Goal: Task Accomplishment & Management: Complete application form

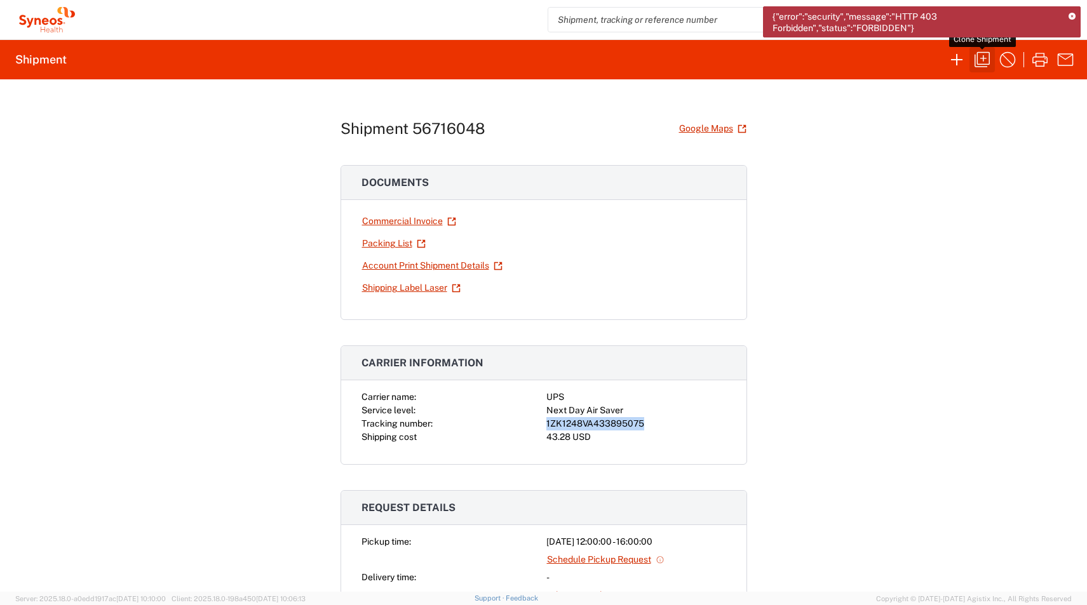
click at [985, 67] on icon "button" at bounding box center [982, 60] width 20 height 20
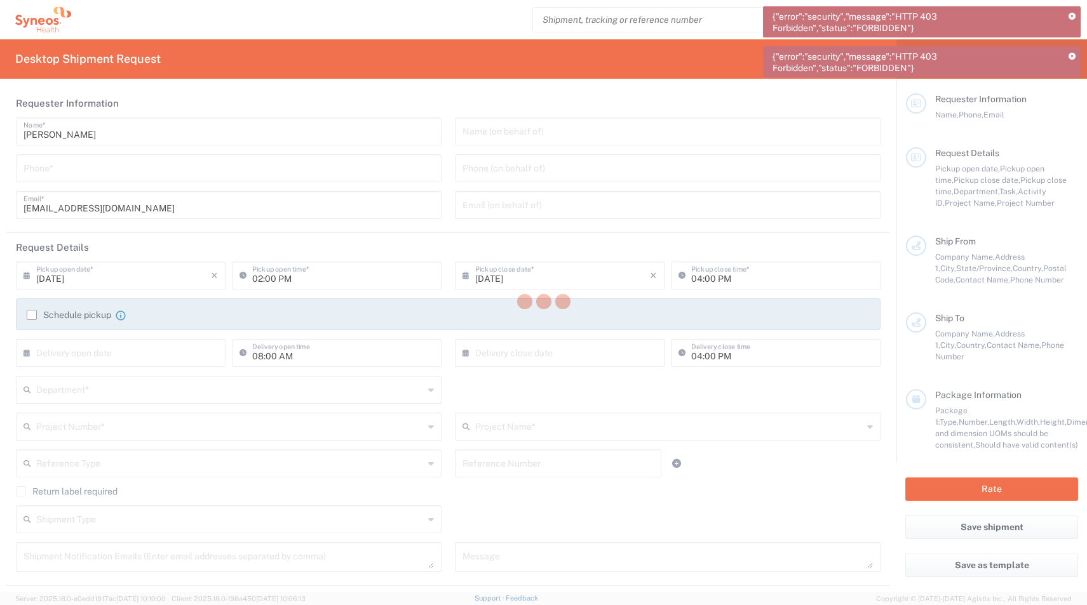
type input "[GEOGRAPHIC_DATA]"
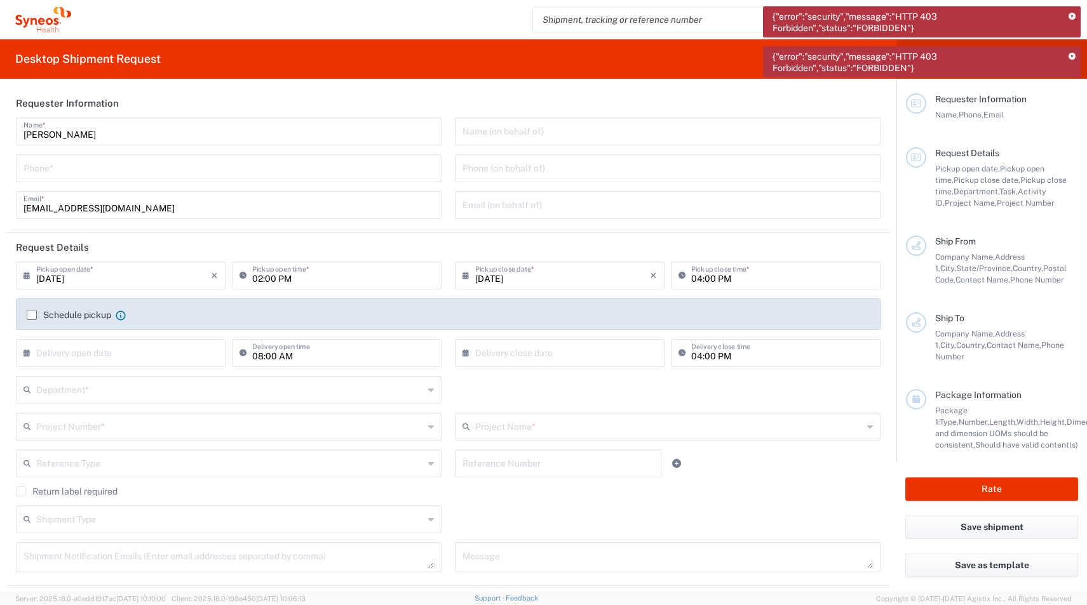
click at [224, 168] on input "tel" at bounding box center [229, 167] width 410 height 22
click at [249, 155] on div "Phone *" at bounding box center [229, 168] width 426 height 28
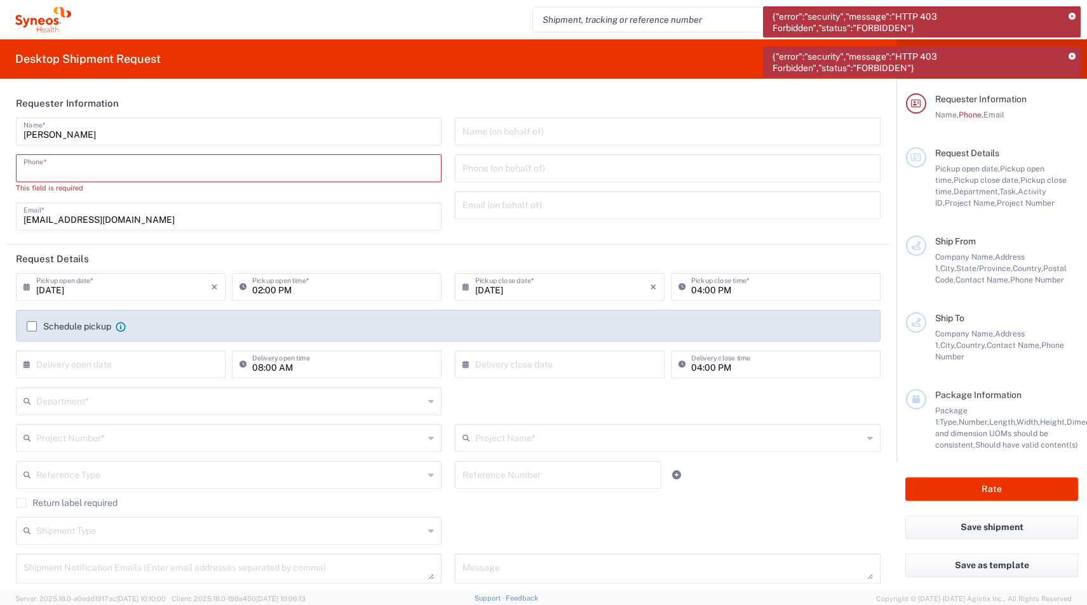
click at [230, 166] on input "tel" at bounding box center [229, 167] width 410 height 22
paste input "[PHONE_NUMBER]"
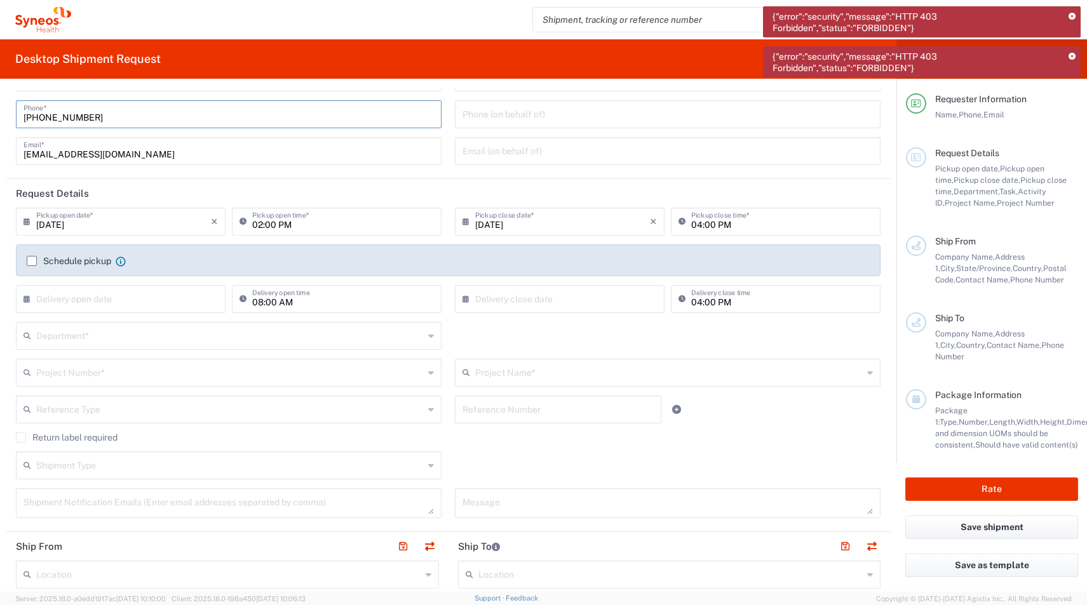
scroll to position [60, 0]
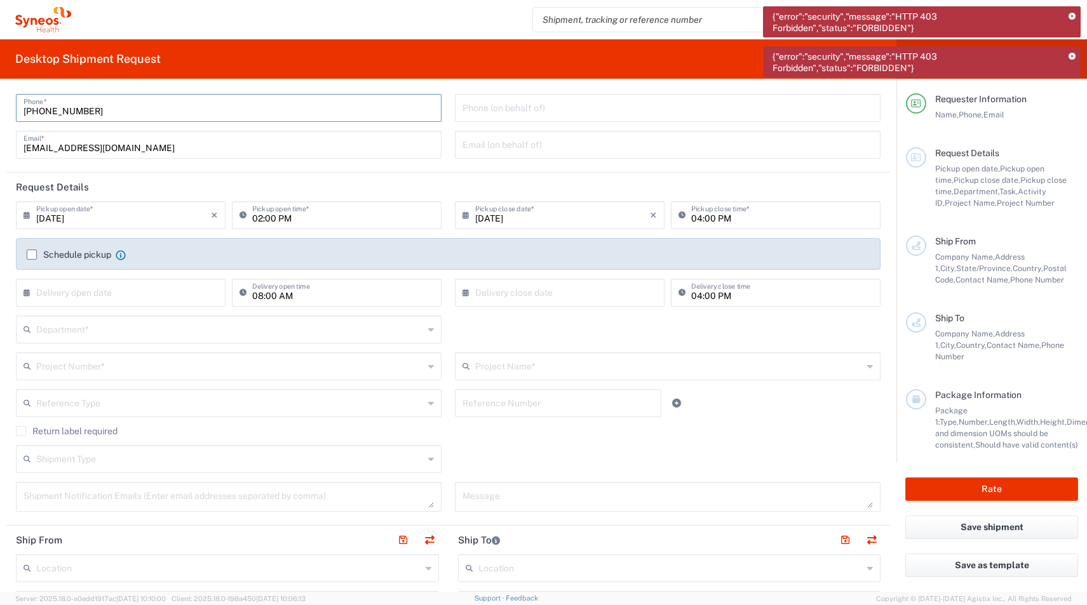
type input "[PHONE_NUMBER]"
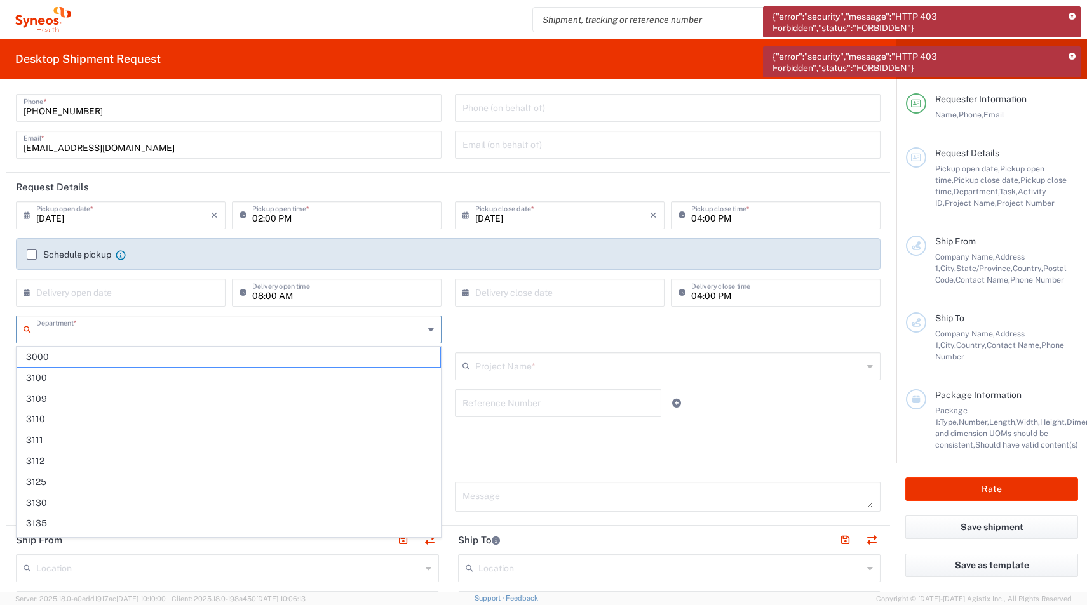
click at [74, 329] on input "text" at bounding box center [229, 329] width 387 height 22
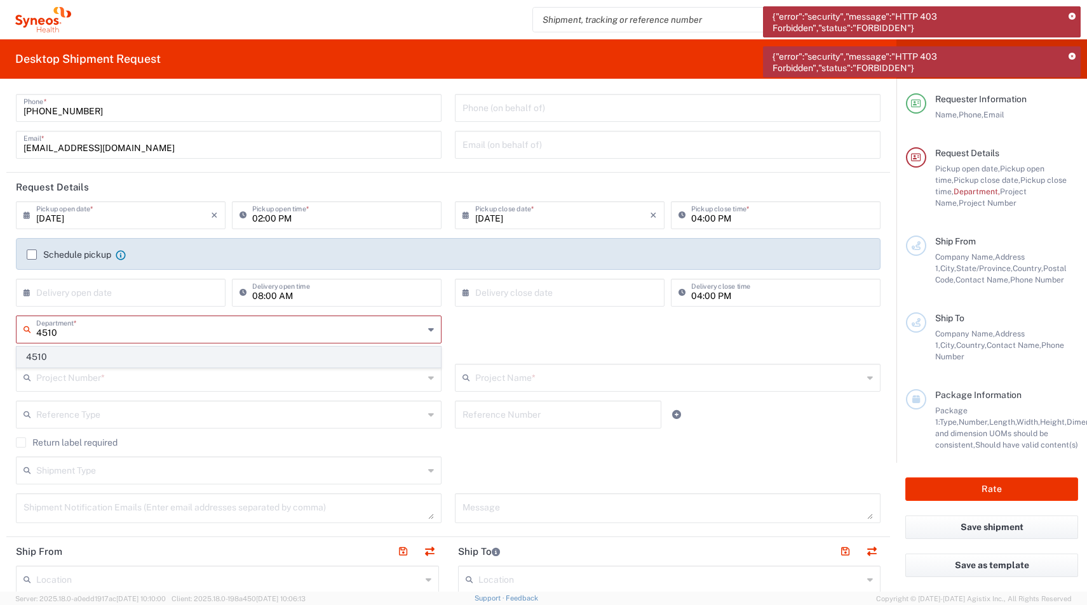
type input "4510"
click at [41, 361] on span "4510" at bounding box center [228, 357] width 423 height 20
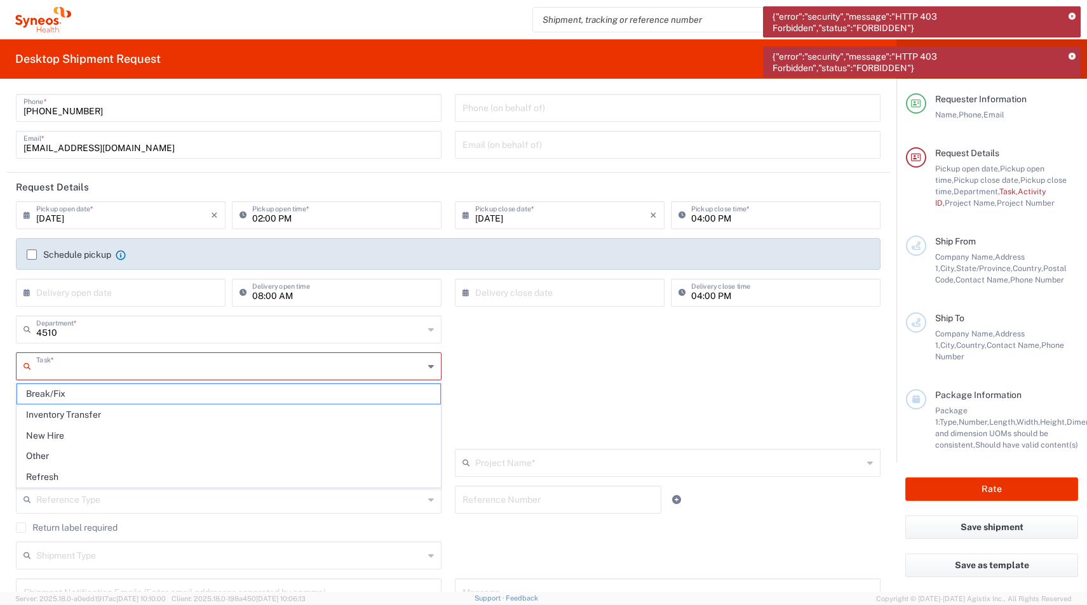
click at [39, 367] on input "text" at bounding box center [229, 365] width 387 height 22
click at [37, 473] on span "Refresh" at bounding box center [228, 478] width 423 height 20
type input "Refresh"
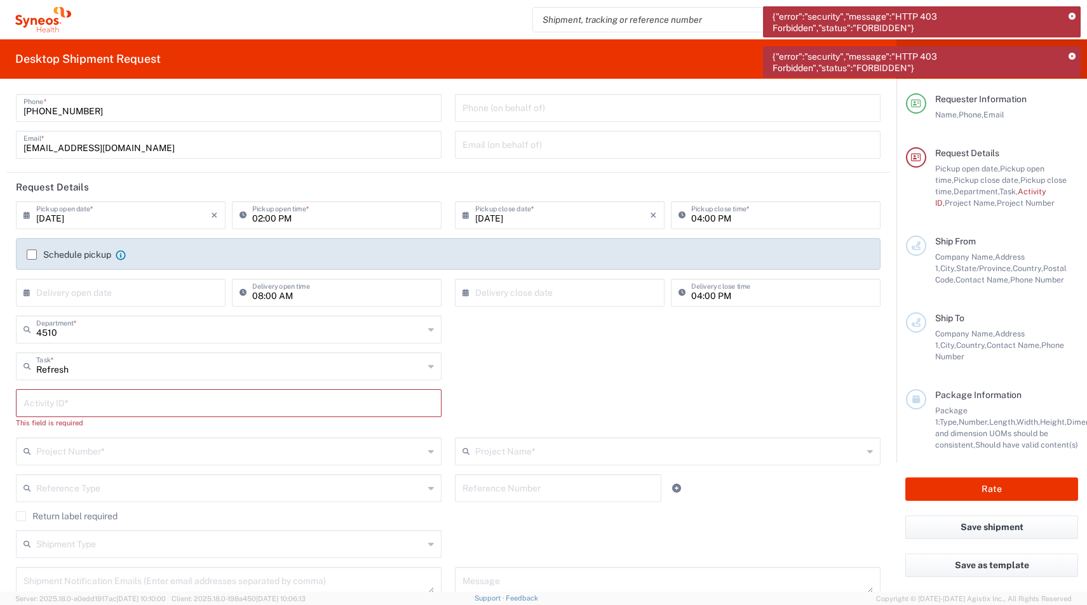
click at [49, 399] on input "text" at bounding box center [229, 402] width 410 height 22
click at [107, 401] on input "text" at bounding box center [229, 402] width 410 height 22
paste input "SCTASK2686570"
type input "SCTASK2686570"
click at [69, 446] on input "text" at bounding box center [229, 439] width 387 height 22
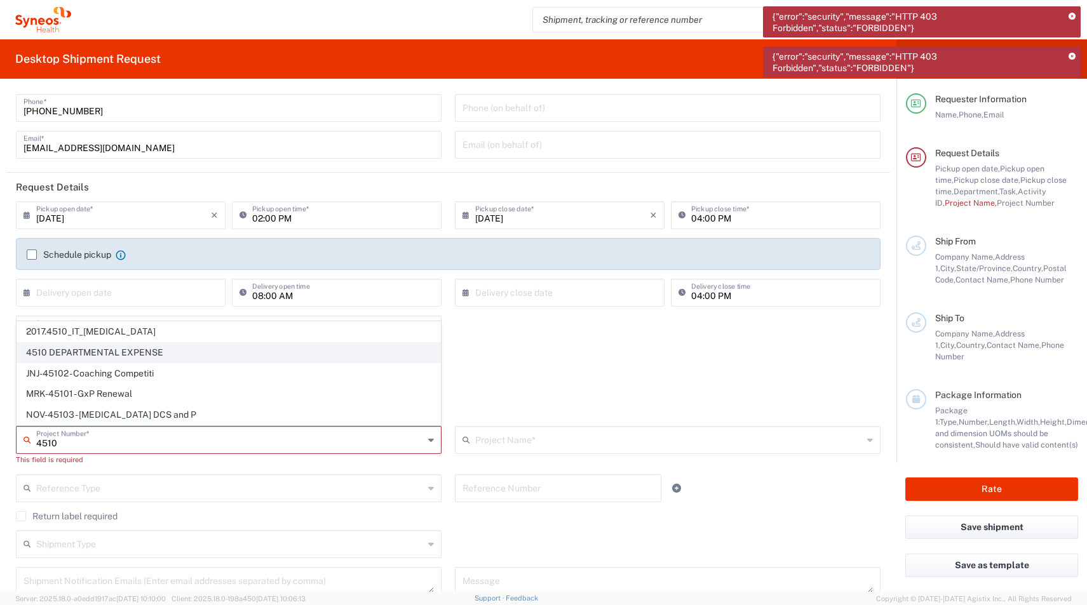
click at [50, 356] on span "4510 DEPARTMENTAL EXPENSE" at bounding box center [228, 353] width 423 height 20
type input "4510 DEPARTMENTAL EXPENSE"
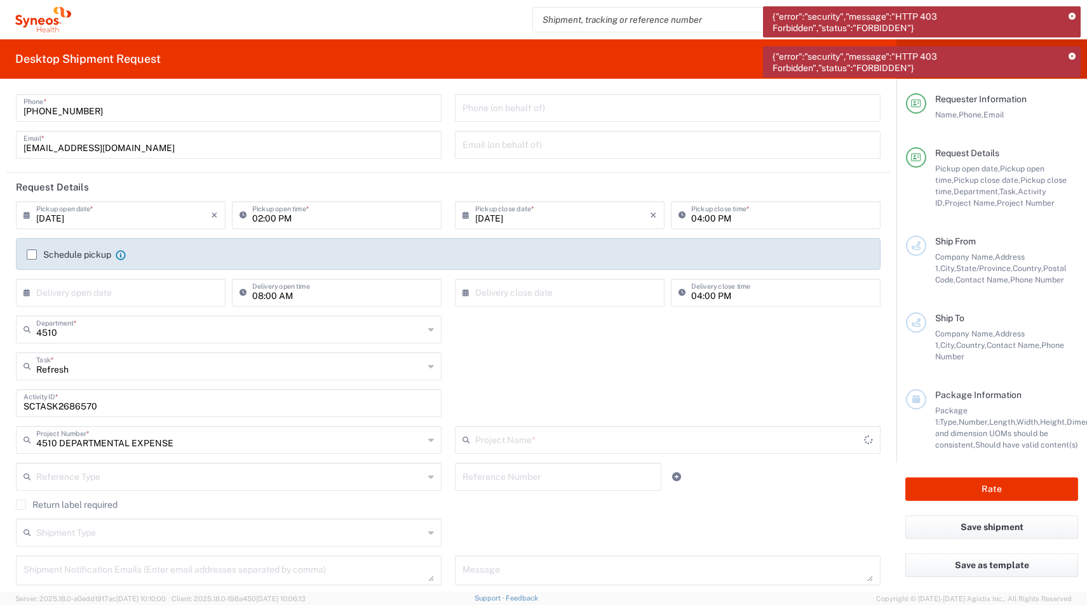
type input "4510 DEPARTMENTAL EXPENSE"
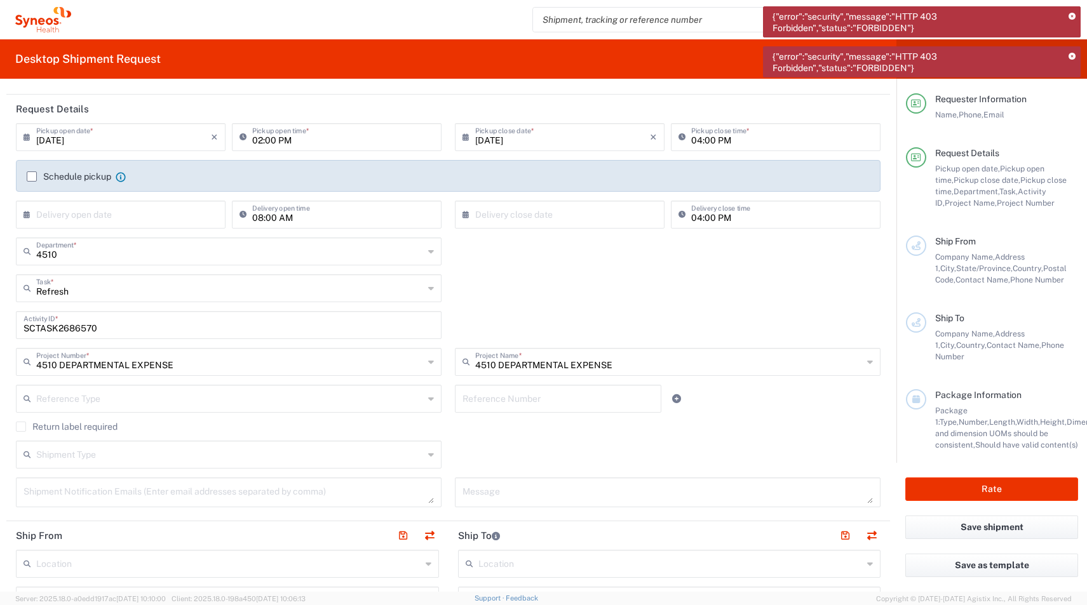
scroll to position [143, 0]
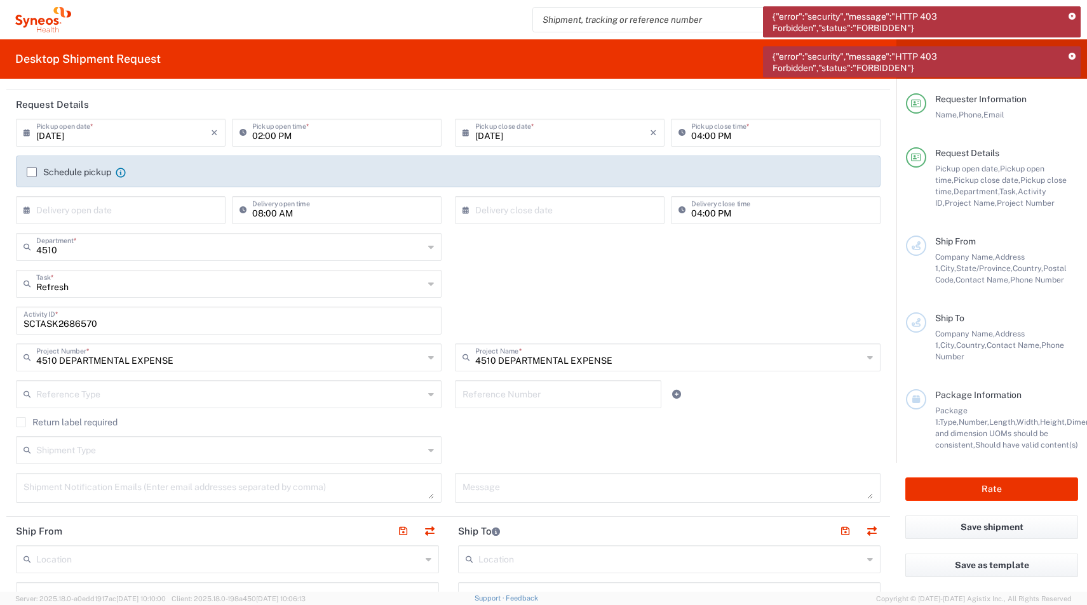
click at [147, 447] on input "text" at bounding box center [229, 449] width 387 height 22
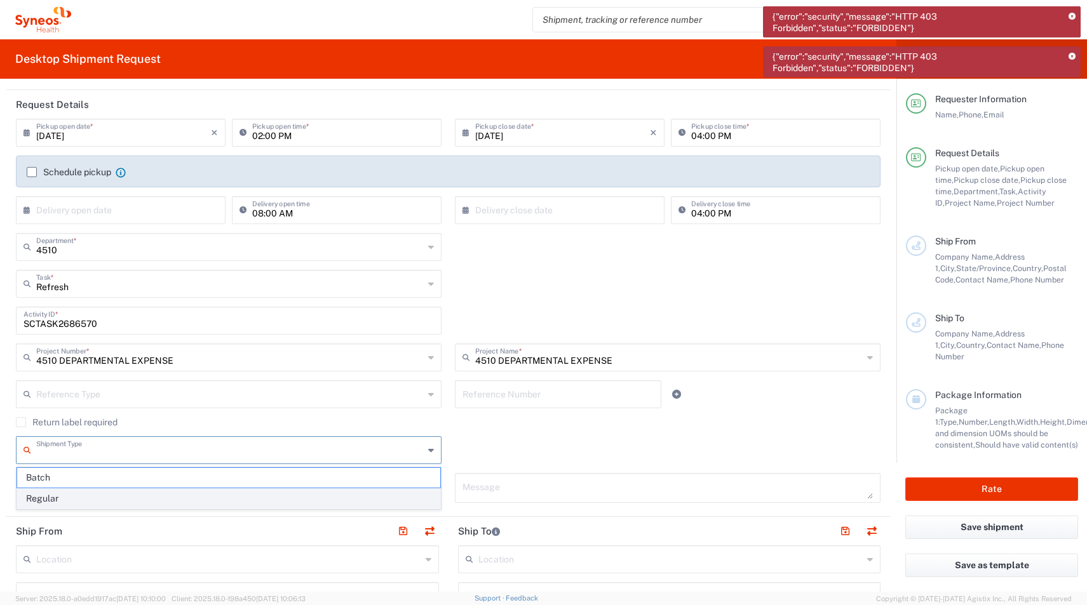
click at [57, 496] on span "Regular" at bounding box center [228, 499] width 423 height 20
type input "Regular"
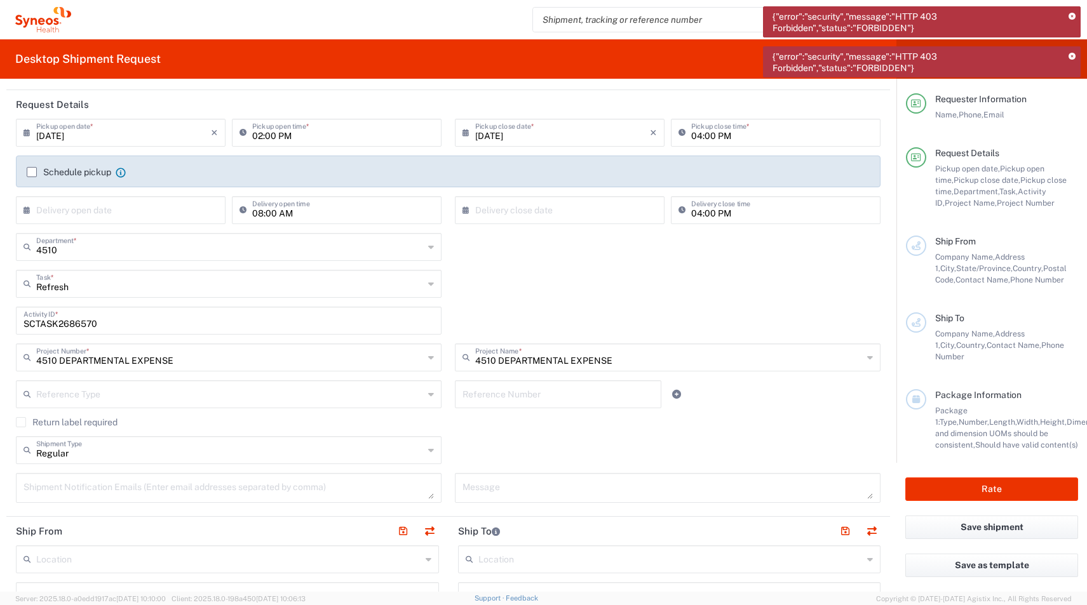
click at [173, 401] on input "text" at bounding box center [229, 393] width 387 height 22
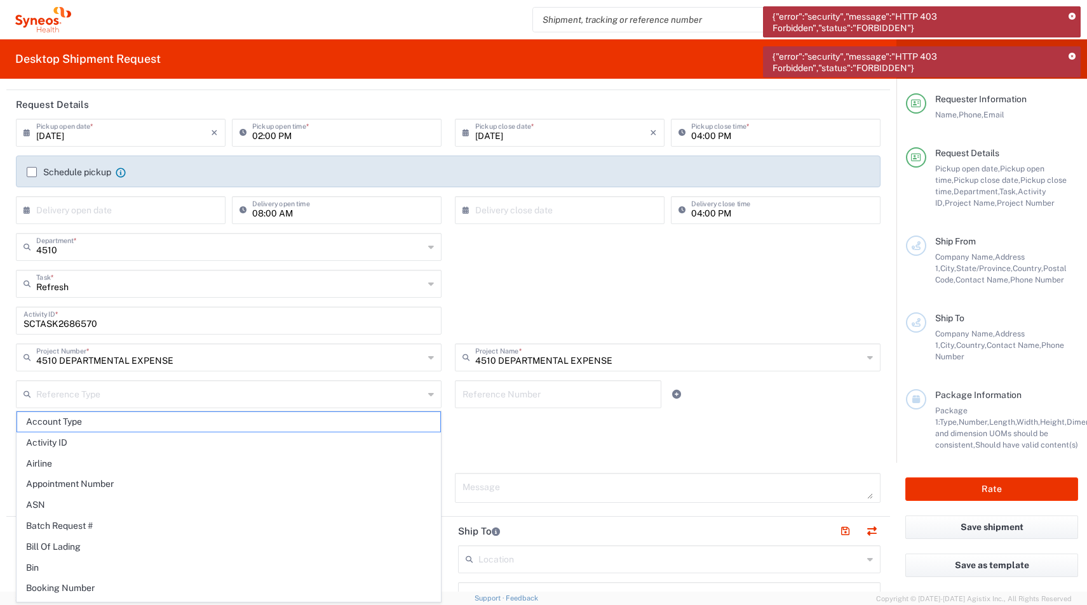
click at [634, 271] on div "Refresh Task * Break/Fix Inventory Transfer New Hire Other Refresh" at bounding box center [449, 288] width 878 height 37
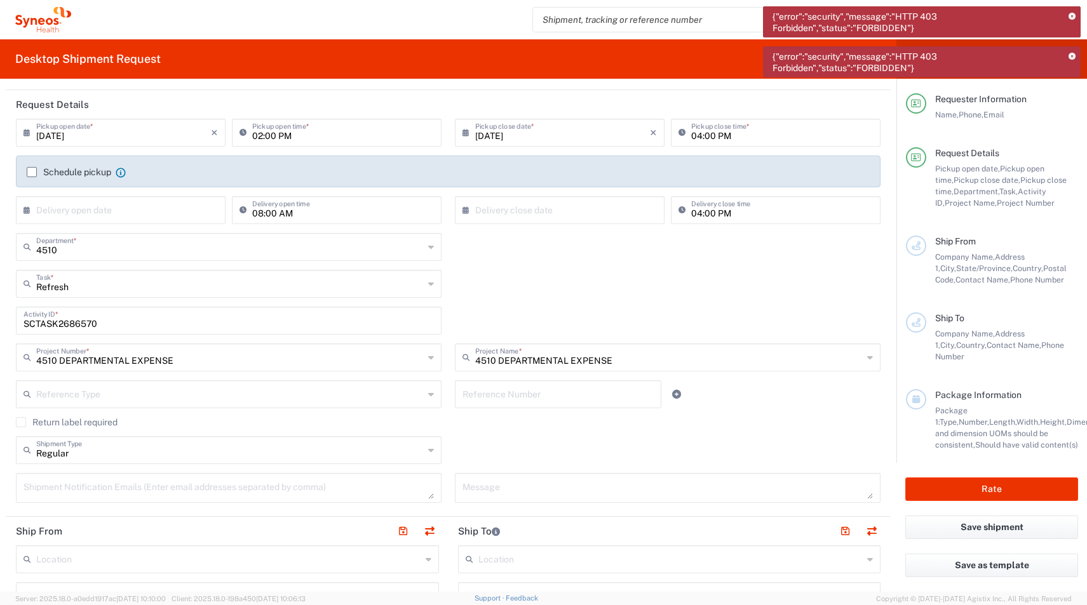
click at [572, 295] on div "Refresh Task * Break/Fix Inventory Transfer New Hire Other Refresh" at bounding box center [449, 288] width 878 height 37
click at [485, 318] on div "SCTASK2686570 Activity ID *" at bounding box center [449, 325] width 878 height 37
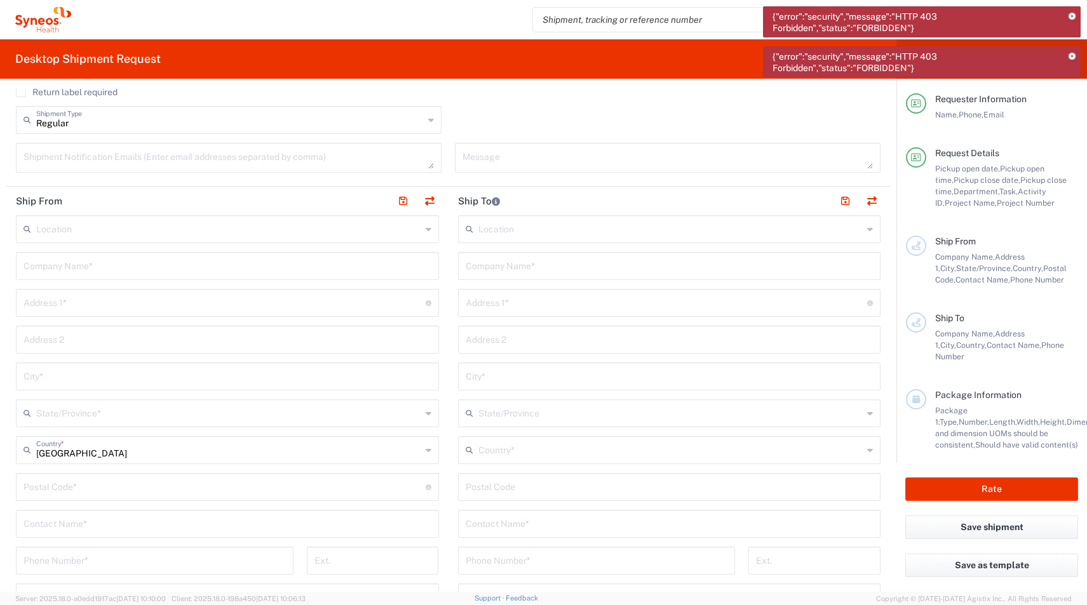
scroll to position [477, 0]
click at [158, 236] on div "Location" at bounding box center [227, 226] width 423 height 28
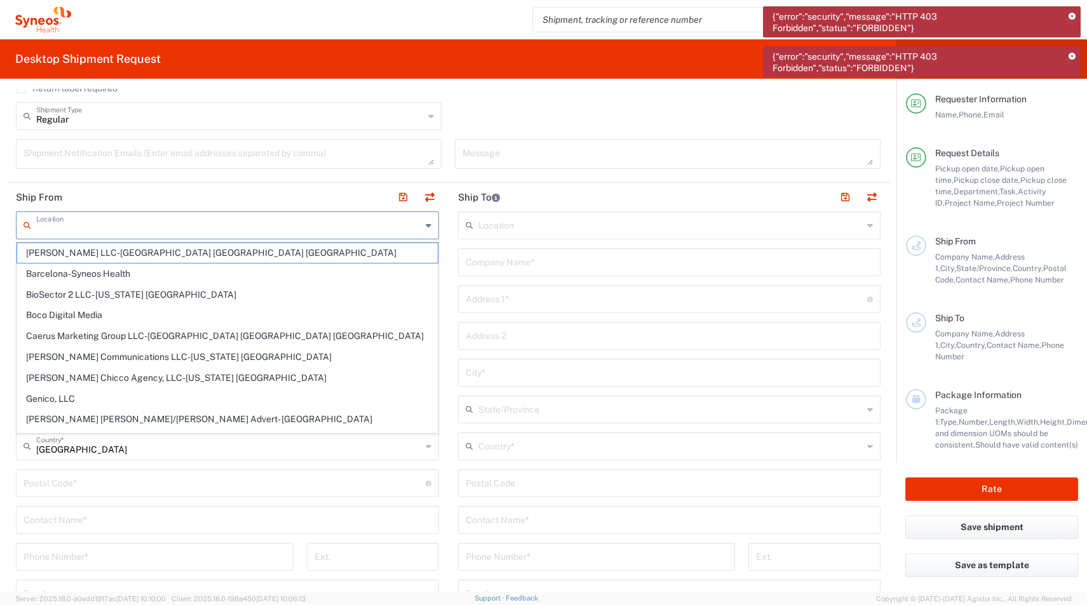
click at [110, 229] on input "text" at bounding box center [228, 224] width 385 height 22
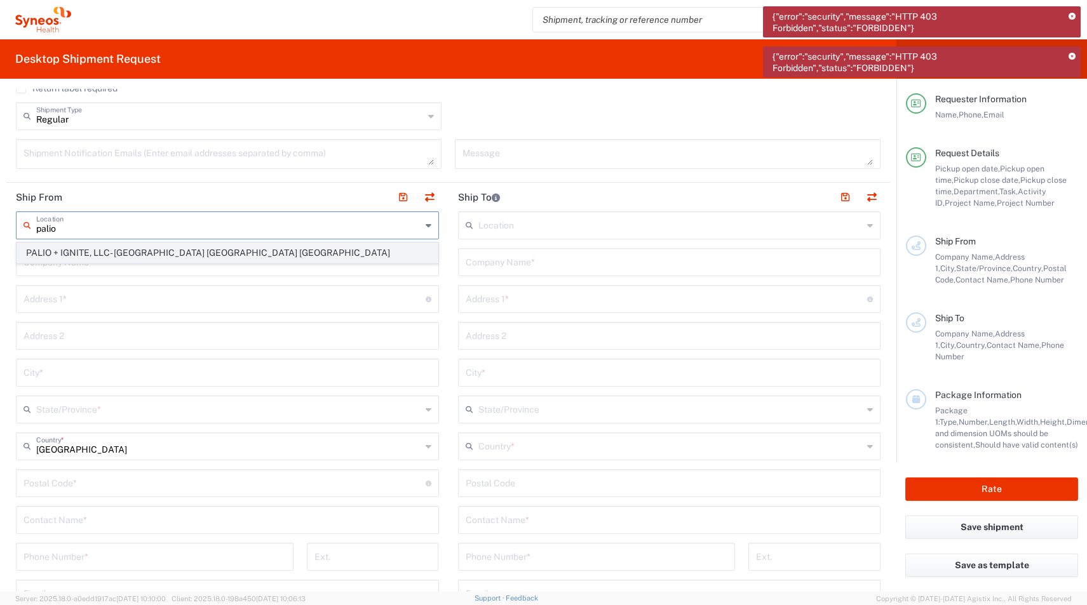
click at [74, 250] on span "PALIO + IGNITE, LLC- [GEOGRAPHIC_DATA] [GEOGRAPHIC_DATA] [GEOGRAPHIC_DATA]" at bounding box center [227, 253] width 421 height 20
type input "PALIO + IGNITE, LLC- [GEOGRAPHIC_DATA] [GEOGRAPHIC_DATA] [GEOGRAPHIC_DATA]"
type input "PALIO + IGNITE, LLC"
type input "[STREET_ADDRESS]"
type input "[GEOGRAPHIC_DATA]"
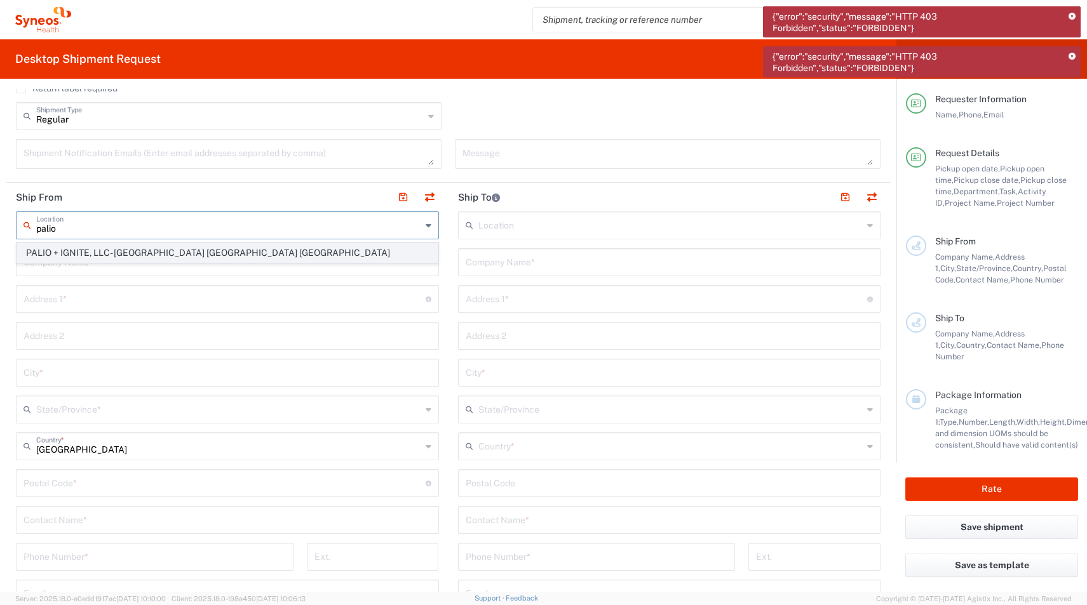
type input "[US_STATE]"
type input "43082"
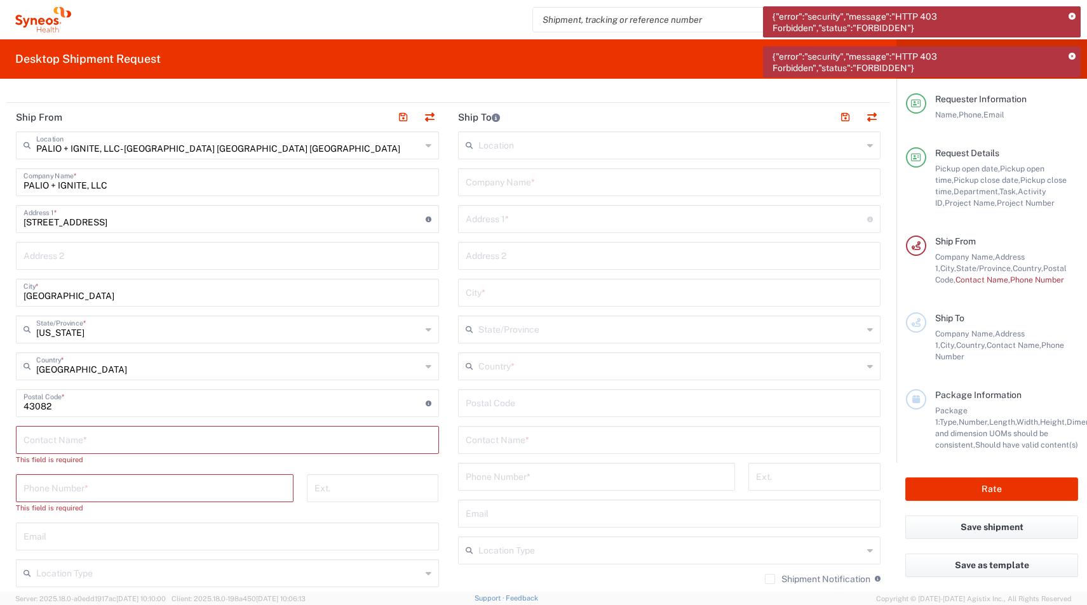
scroll to position [575, 0]
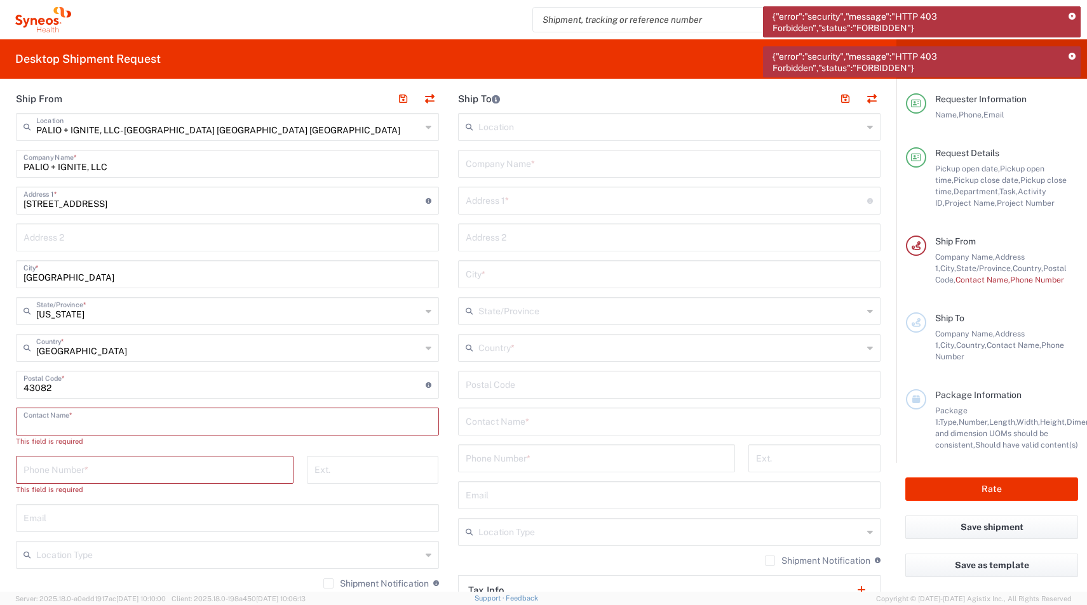
click at [80, 422] on input "text" at bounding box center [228, 421] width 408 height 22
type input "[PERSON_NAME]"
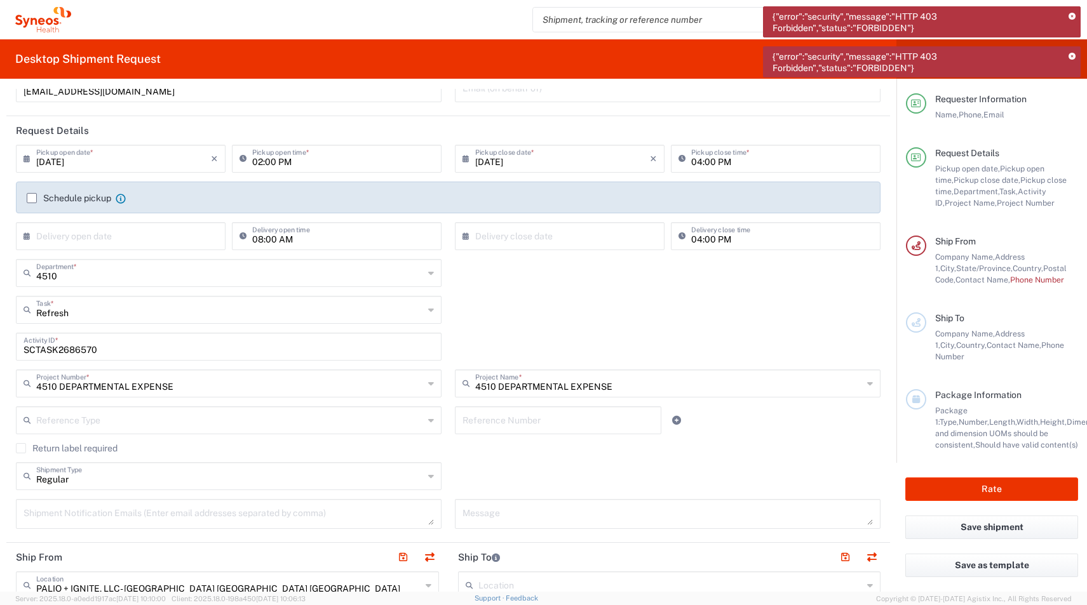
scroll to position [0, 0]
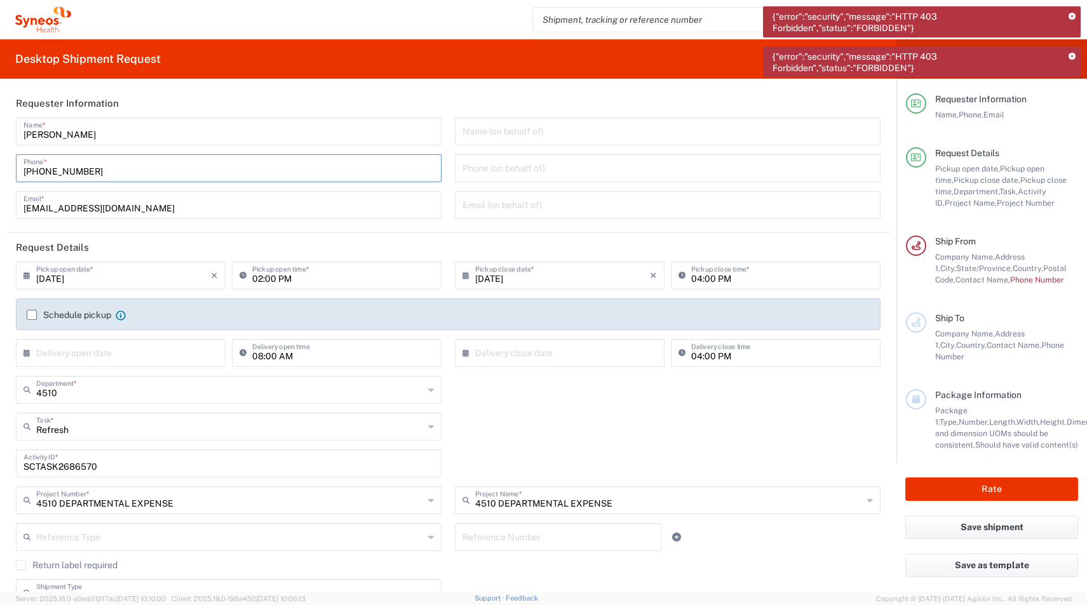
drag, startPoint x: 105, startPoint y: 170, endPoint x: -8, endPoint y: 152, distance: 114.5
click at [0, 152] on html "{"error":"security","message":"HTTP 403 Forbidden","status":"FORBIDDEN"} {"erro…" at bounding box center [543, 302] width 1087 height 605
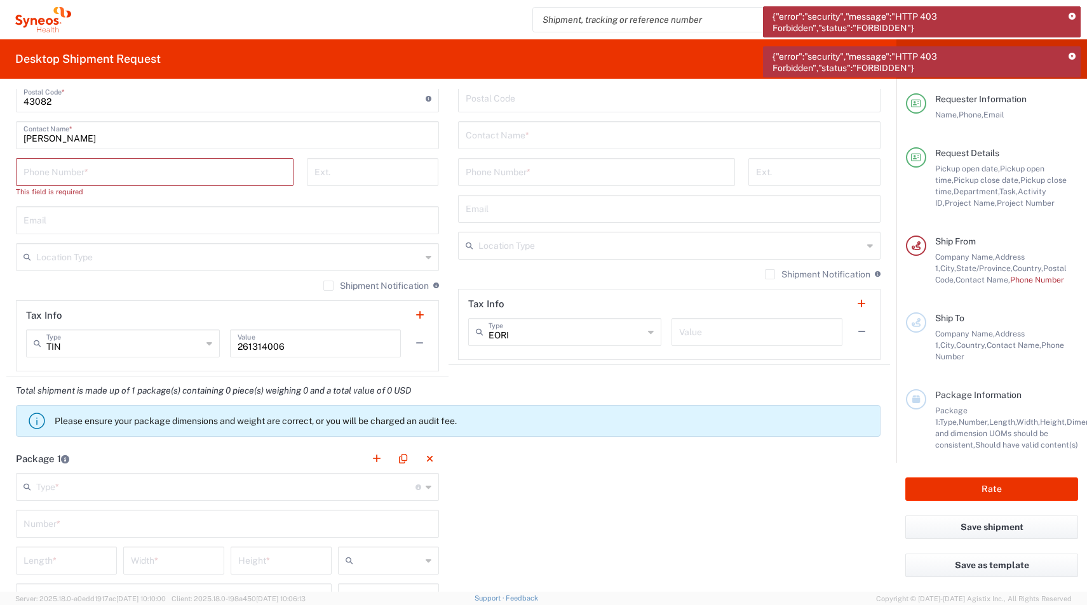
scroll to position [734, 0]
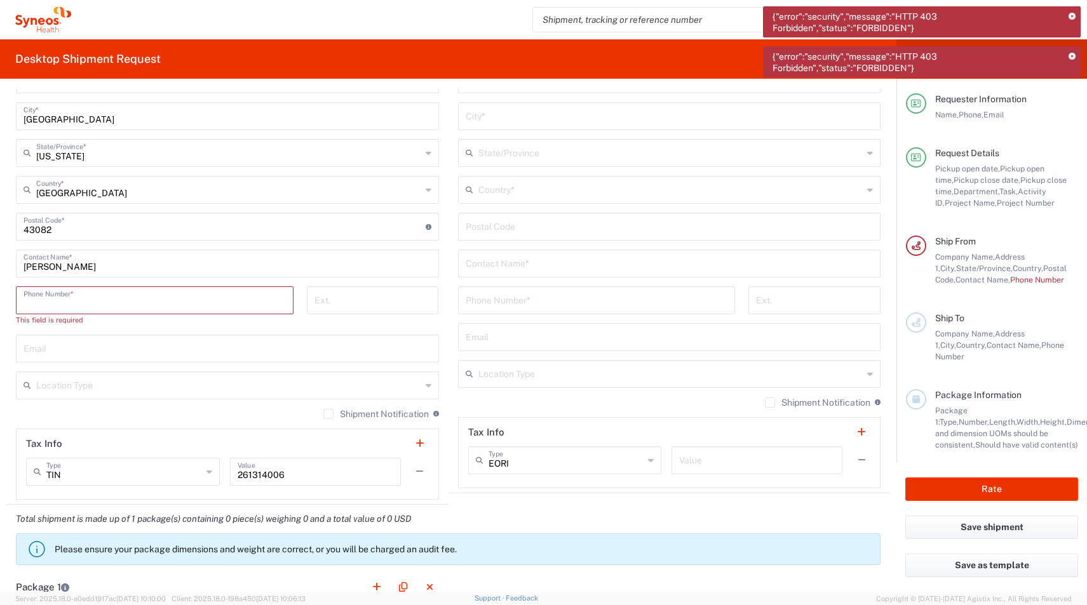
click at [87, 299] on input "tel" at bounding box center [155, 299] width 262 height 22
paste input "[PHONE_NUMBER]"
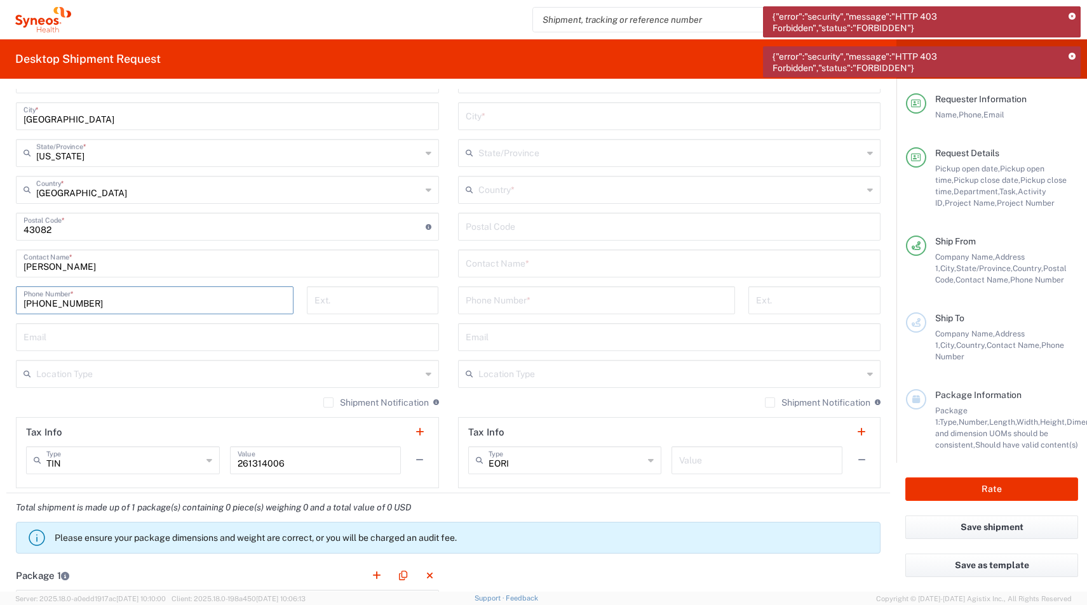
type input "[PHONE_NUMBER]"
click at [67, 337] on input "text" at bounding box center [228, 336] width 408 height 22
click at [36, 334] on input "text" at bounding box center [228, 336] width 408 height 22
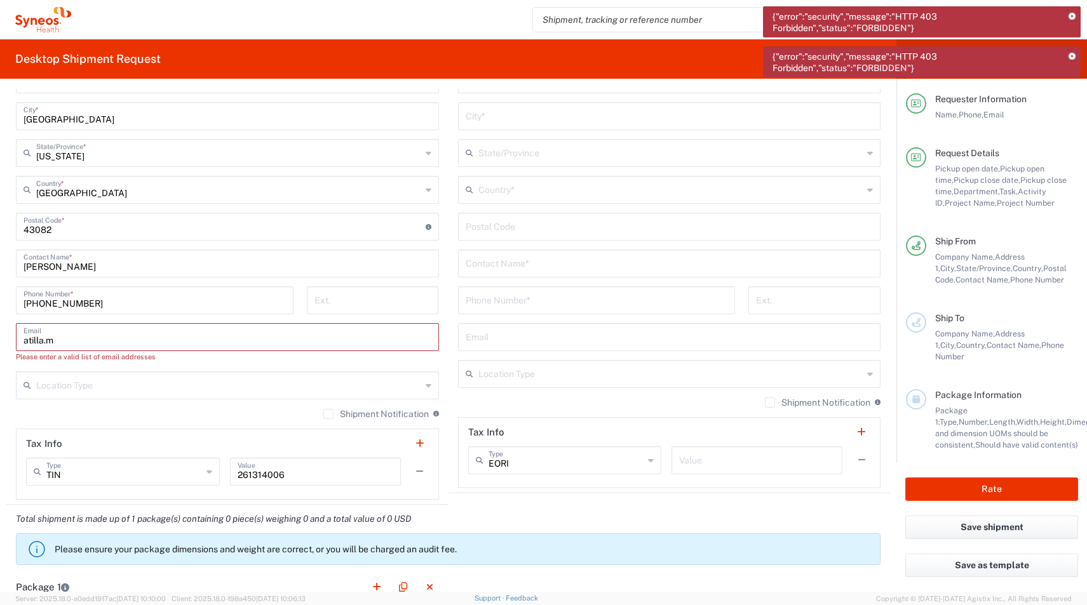
type input "[EMAIL_ADDRESS][DOMAIN_NAME]"
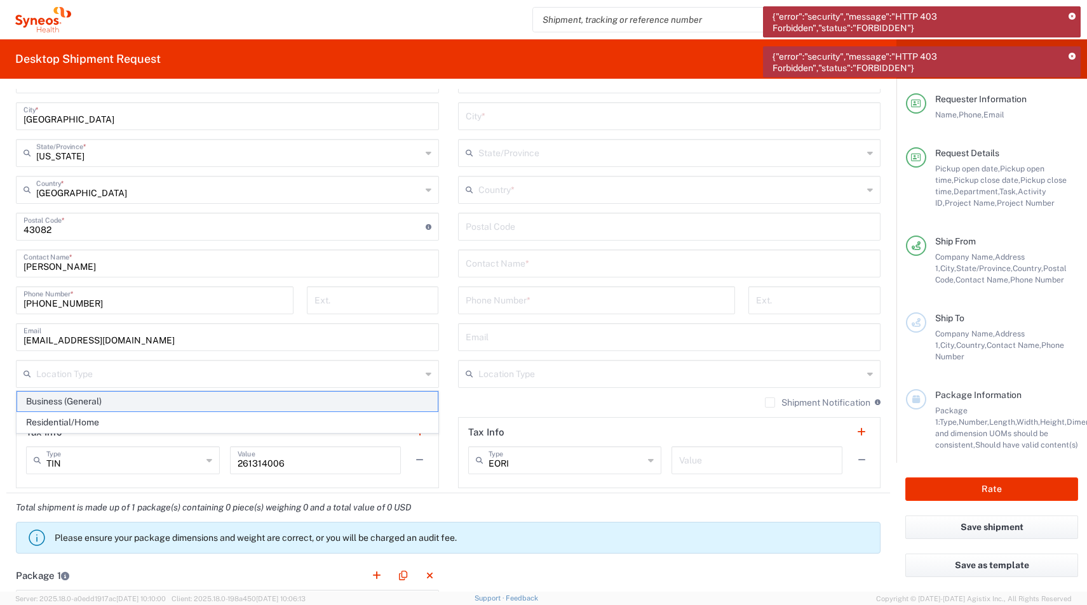
click at [35, 403] on span "Business (General)" at bounding box center [227, 402] width 421 height 20
type input "Business (General)"
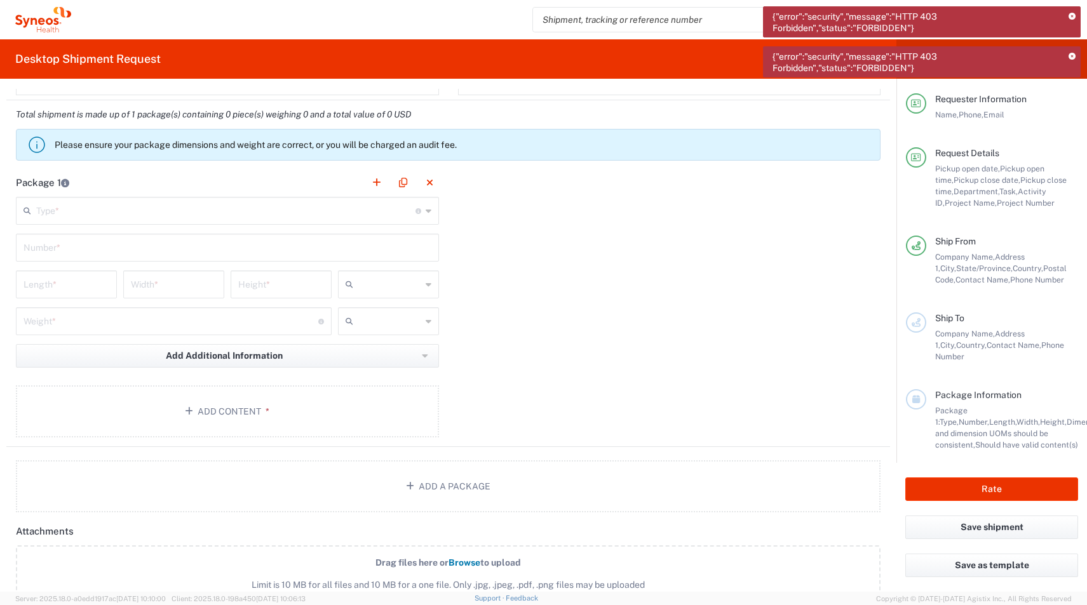
scroll to position [1129, 0]
click at [86, 220] on div "Type * Material used to package goods" at bounding box center [227, 209] width 423 height 28
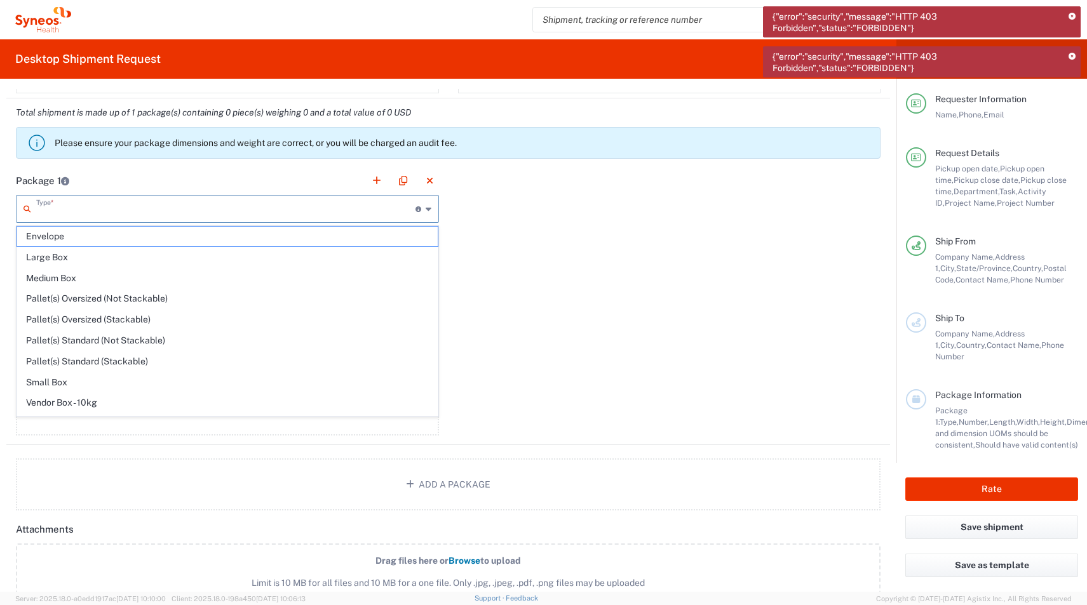
click at [57, 206] on input "text" at bounding box center [225, 208] width 379 height 22
click at [53, 274] on span "Medium Box" at bounding box center [227, 279] width 421 height 20
type input "Medium Box"
type input "13"
type input "11.5"
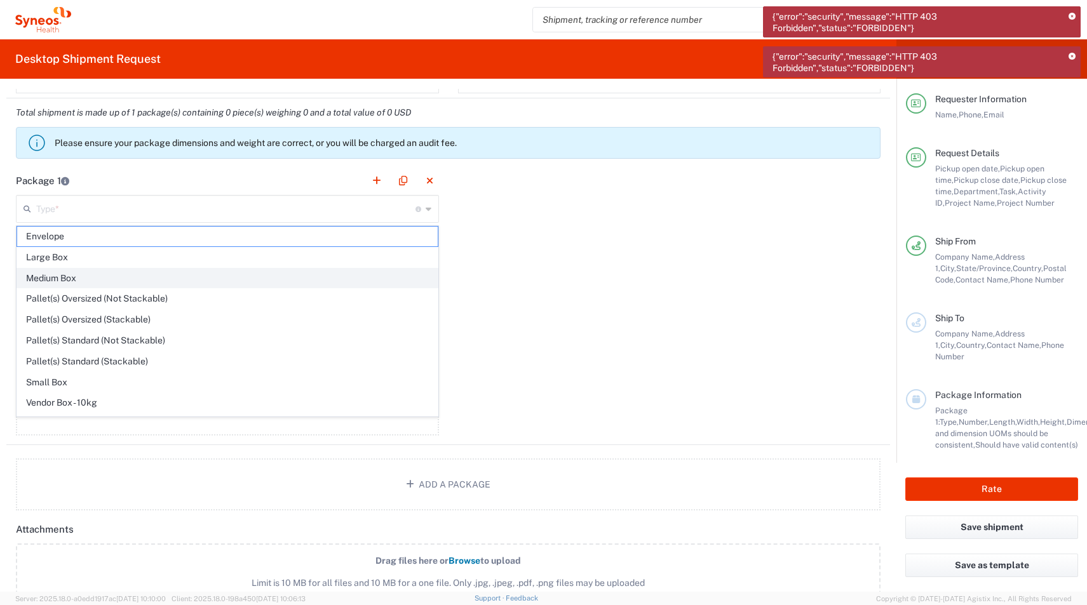
type input "2.5"
type input "in"
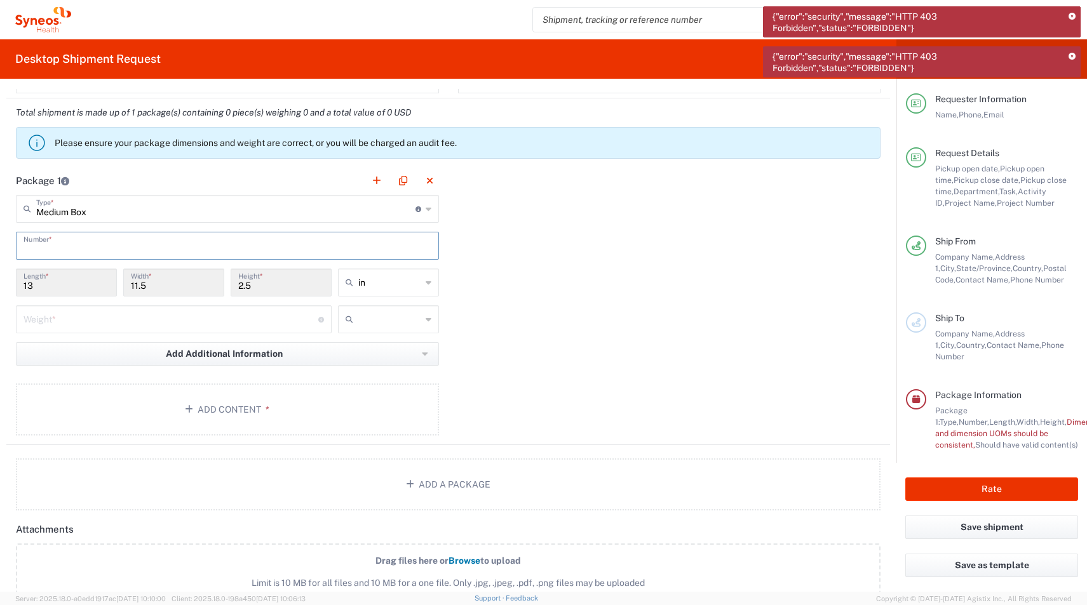
click at [50, 244] on input "text" at bounding box center [228, 245] width 408 height 22
click at [1073, 57] on icon at bounding box center [1071, 56] width 7 height 7
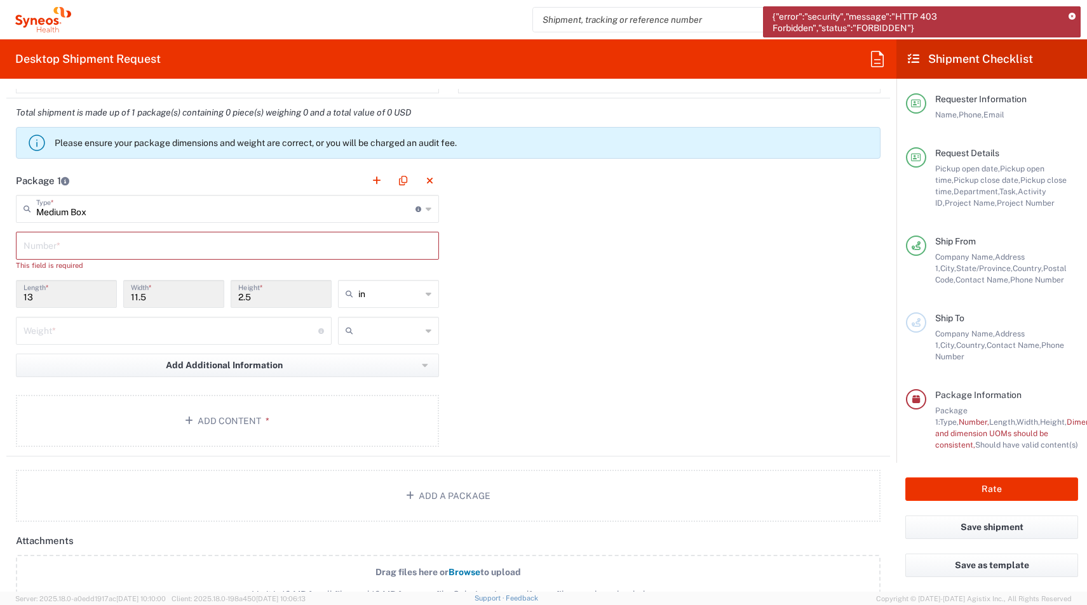
click at [1071, 19] on icon at bounding box center [1071, 16] width 7 height 7
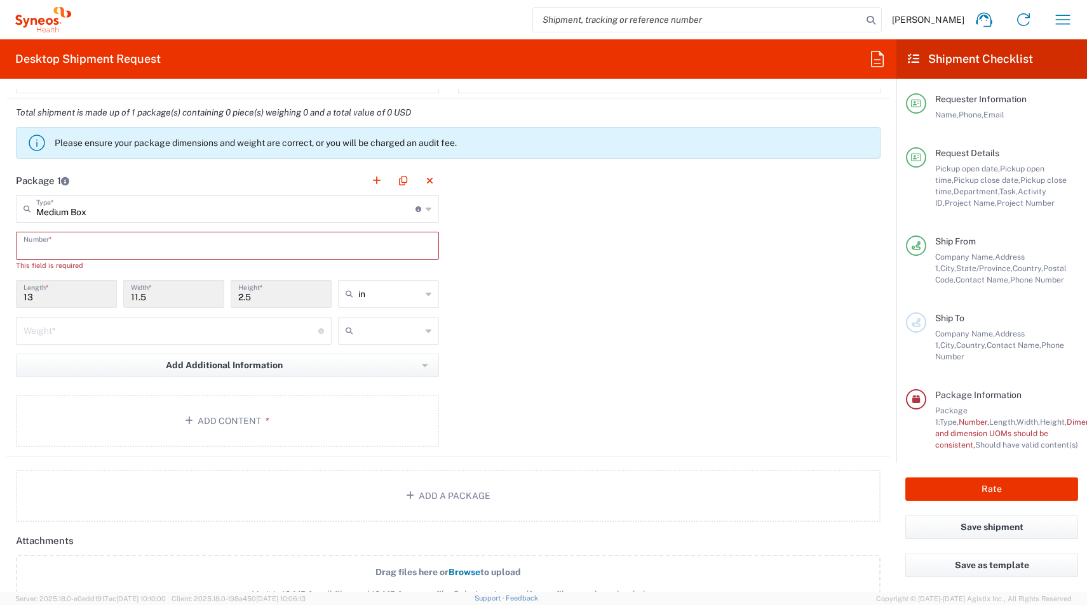
click at [98, 238] on input "text" at bounding box center [228, 245] width 408 height 22
click at [87, 248] on input "text" at bounding box center [228, 245] width 408 height 22
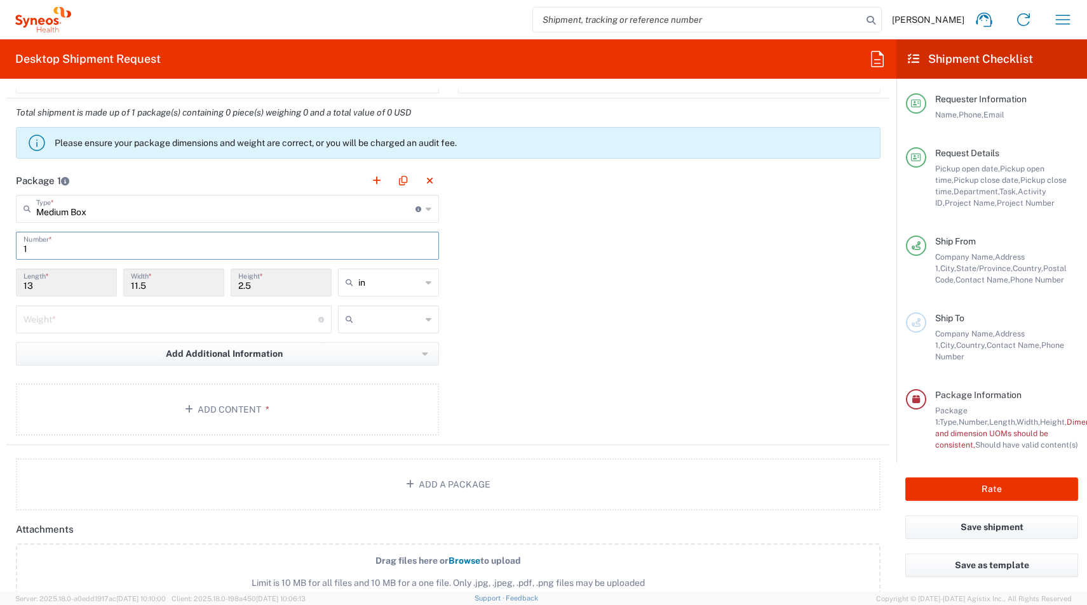
type input "1"
click at [86, 323] on input "number" at bounding box center [171, 318] width 295 height 22
type input "6"
click at [410, 315] on input "text" at bounding box center [389, 319] width 63 height 20
click at [379, 365] on span "lbs" at bounding box center [388, 368] width 98 height 20
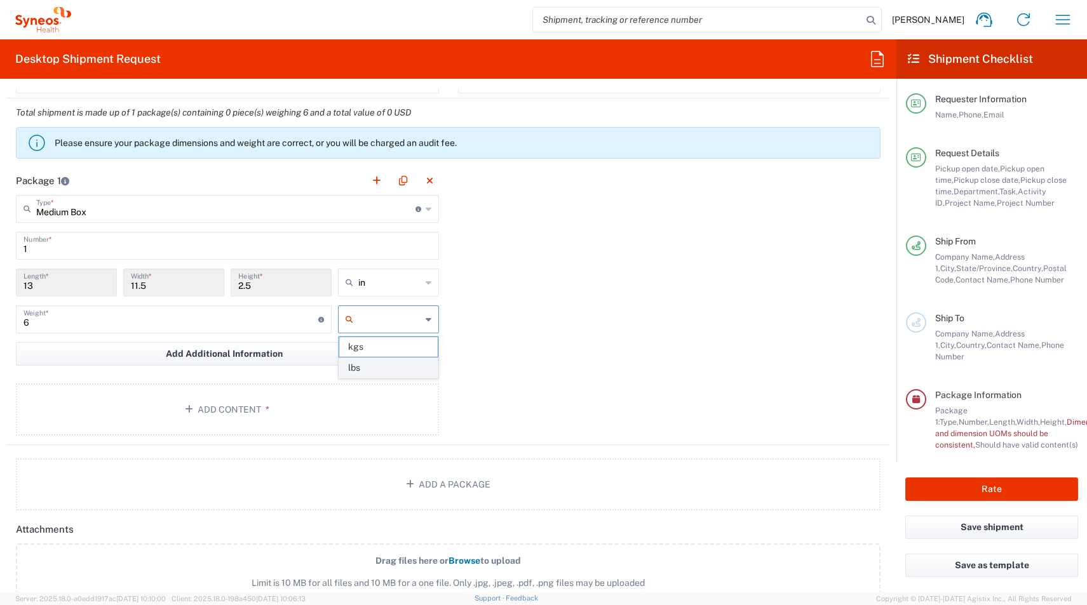
type input "lbs"
click at [205, 410] on button "Add Content *" at bounding box center [227, 410] width 423 height 52
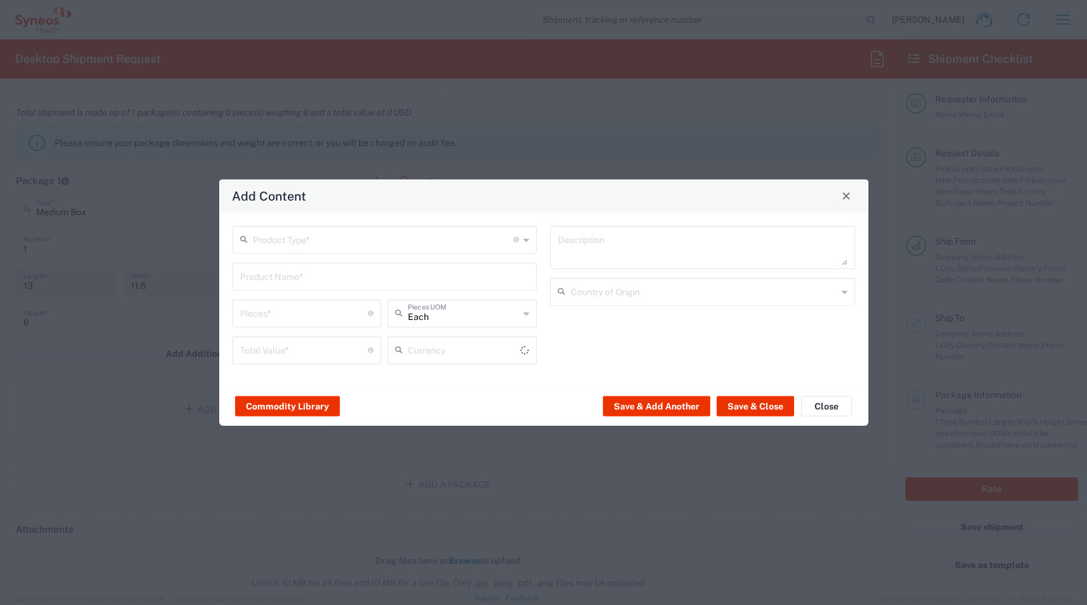
type input "US Dollar"
click at [278, 232] on input "text" at bounding box center [383, 238] width 261 height 22
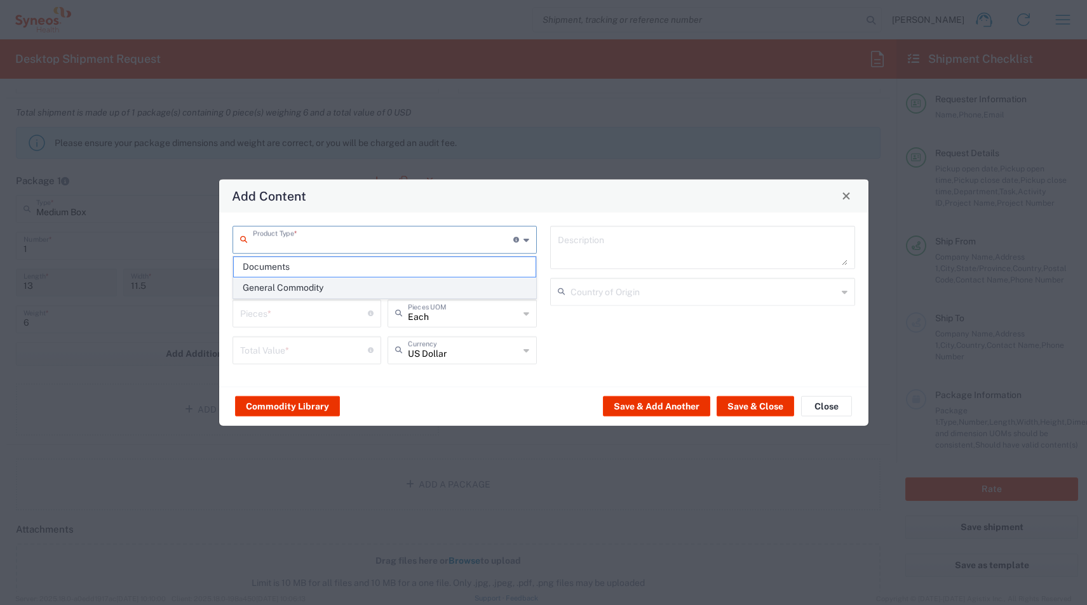
click at [269, 286] on span "General Commodity" at bounding box center [385, 288] width 302 height 20
type input "General Commodity"
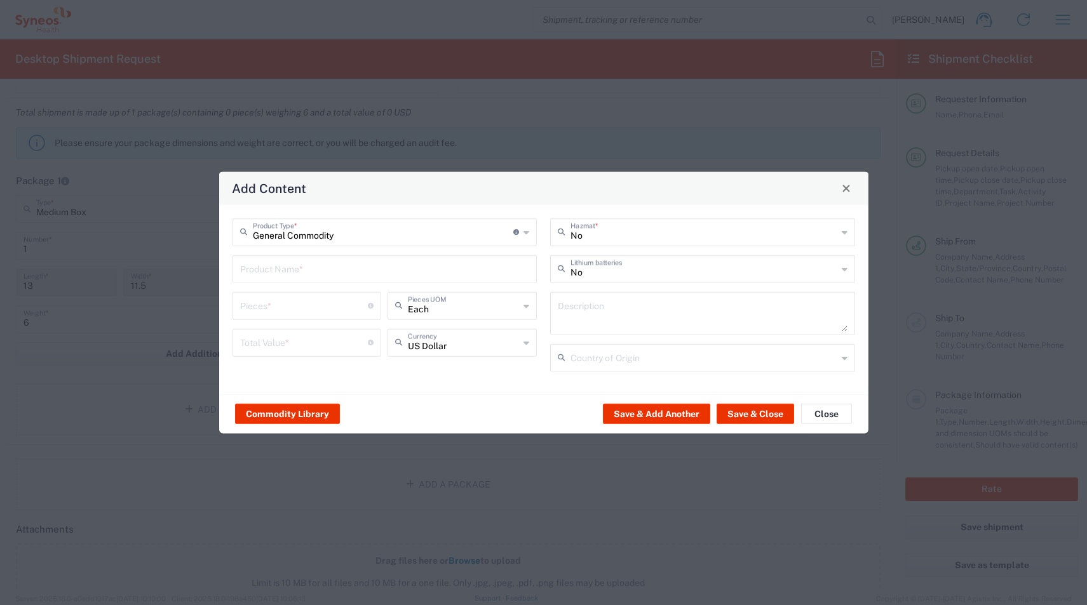
click at [253, 279] on div "Product Name *" at bounding box center [384, 269] width 305 height 28
click at [250, 270] on input "text" at bounding box center [385, 268] width 290 height 22
click at [331, 272] on input "text" at bounding box center [385, 268] width 290 height 22
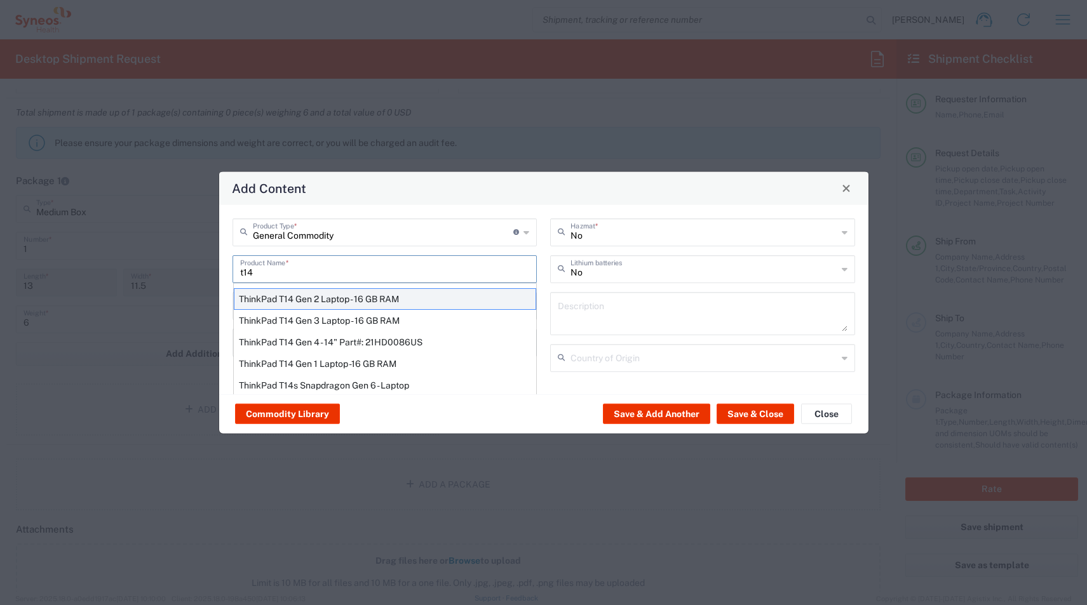
click at [275, 304] on div "ThinkPad T14 Gen 2 Laptop - 16 GB RAM" at bounding box center [385, 299] width 302 height 22
type input "ThinkPad T14 Gen 2 Laptop - 16 GB RAM"
type input "1"
type textarea "Intel Core i7-1156G7 vProÂ® Processor - 14"- 16 GB RAM - 512 GB SSD"
type input "[GEOGRAPHIC_DATA]"
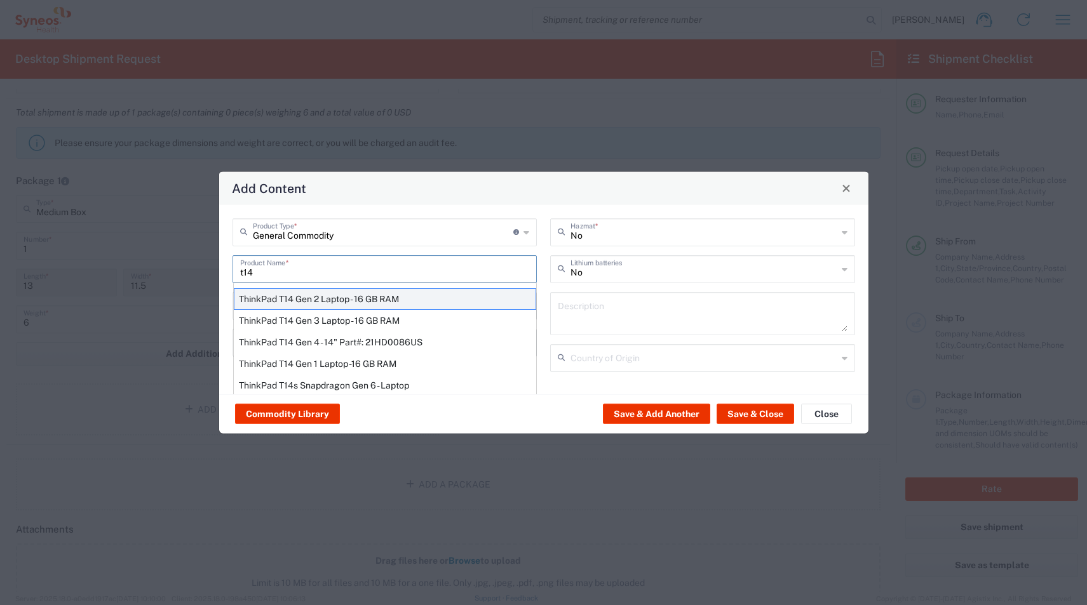
type input "Yes"
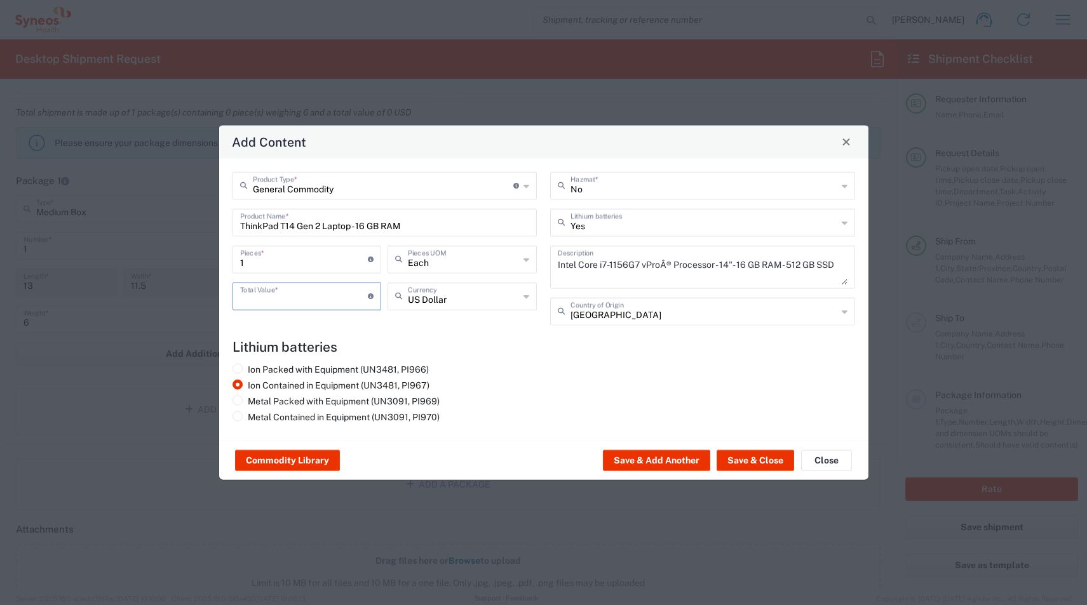
click at [286, 298] on input "number" at bounding box center [304, 295] width 128 height 22
type input "600"
click at [644, 462] on button "Save & Add Another" at bounding box center [656, 460] width 107 height 20
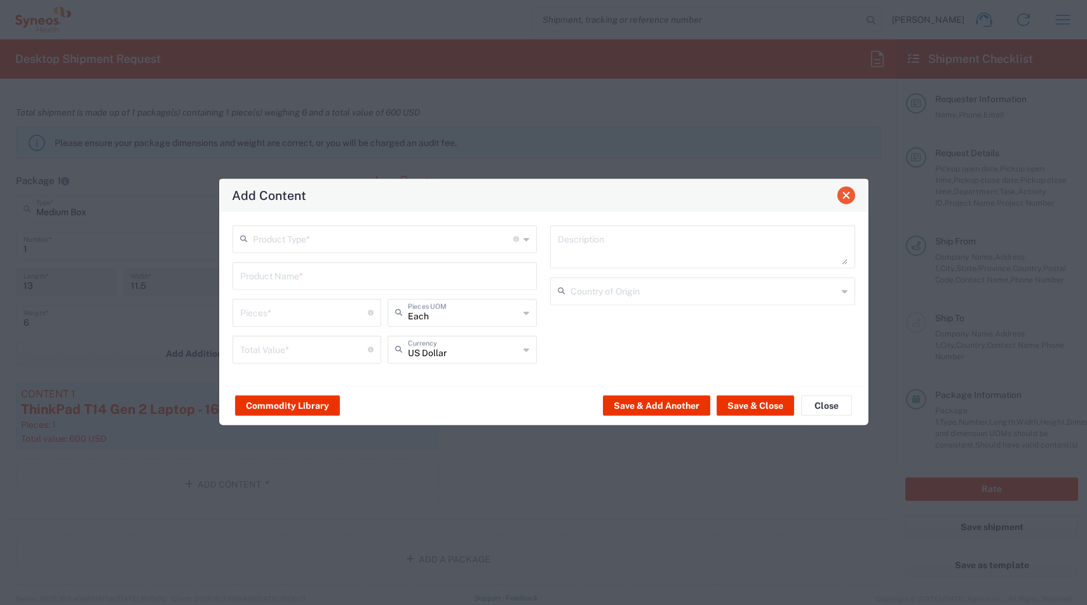
click at [849, 194] on span "Close" at bounding box center [846, 195] width 9 height 9
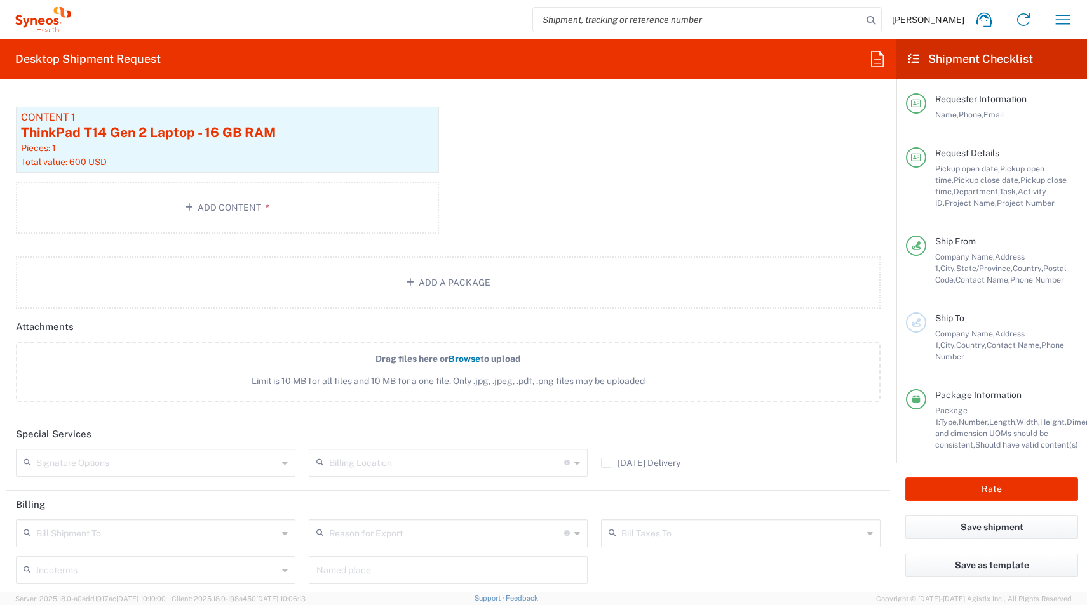
scroll to position [1437, 0]
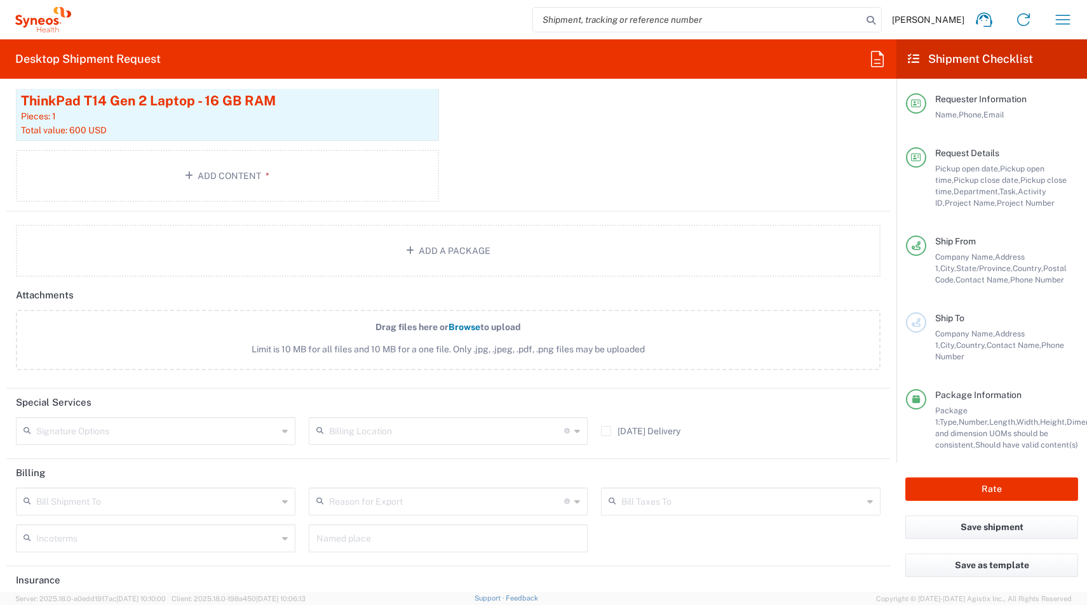
click at [67, 445] on div "Signature Options Adult Signature Required" at bounding box center [156, 435] width 293 height 37
click at [58, 436] on input "text" at bounding box center [156, 430] width 241 height 22
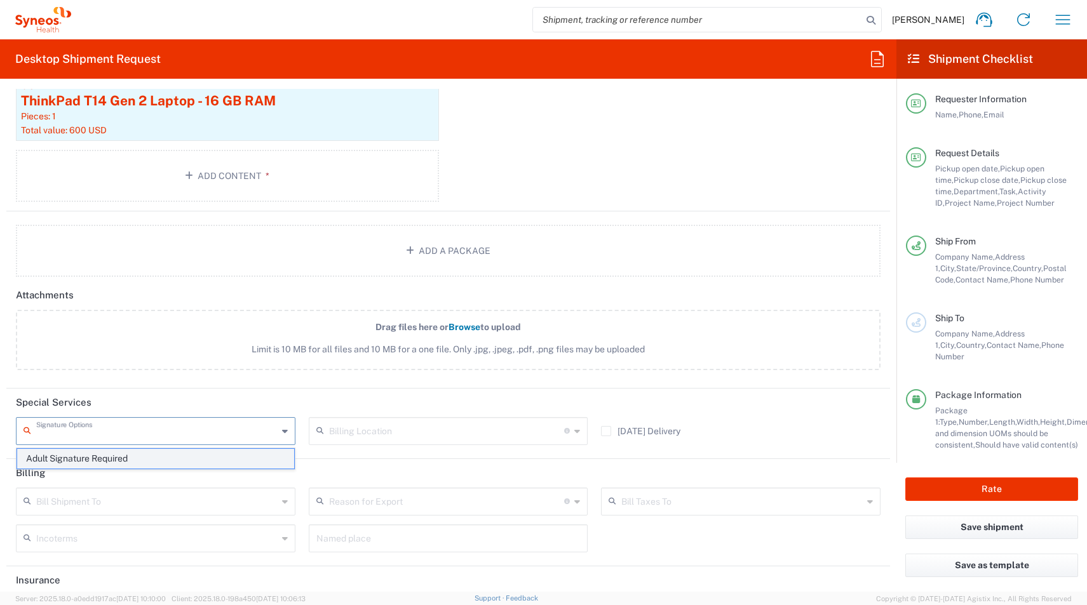
click at [49, 462] on span "Adult Signature Required" at bounding box center [155, 459] width 277 height 20
type input "Adult Signature Required"
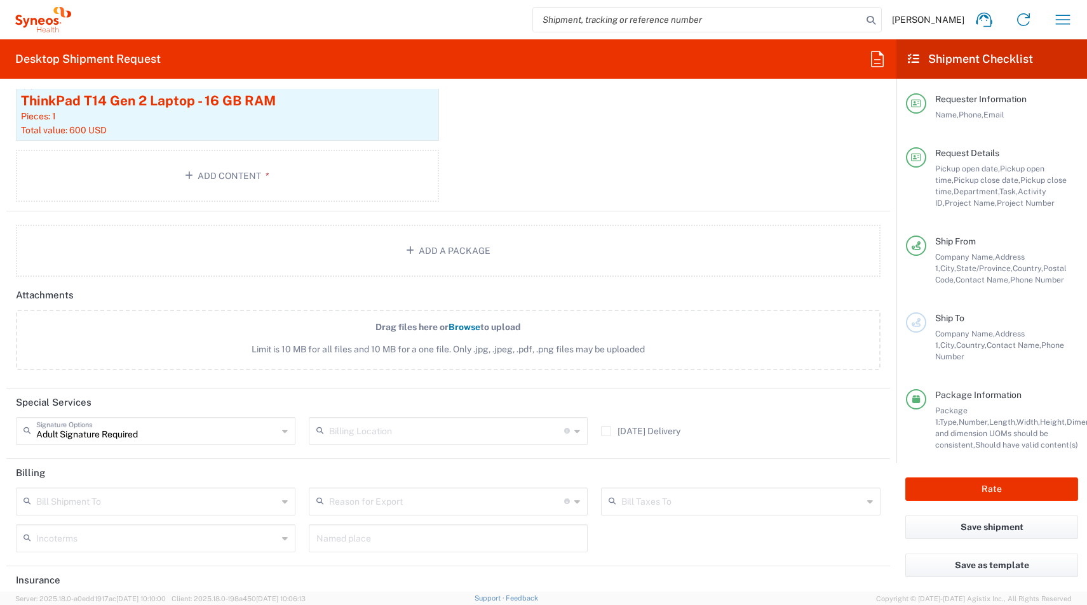
scroll to position [1494, 0]
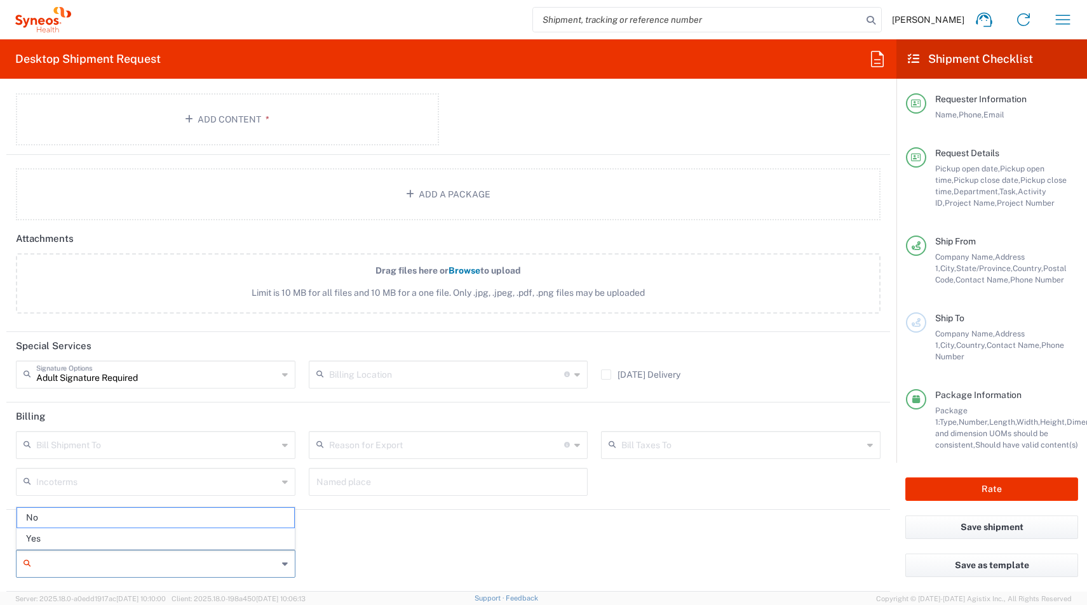
click at [37, 568] on input "Insurance required" at bounding box center [156, 564] width 241 height 20
click at [34, 542] on span "Yes" at bounding box center [155, 539] width 277 height 20
type input "Yes"
click at [333, 567] on input "Insurance Value" at bounding box center [448, 564] width 264 height 20
type input "600"
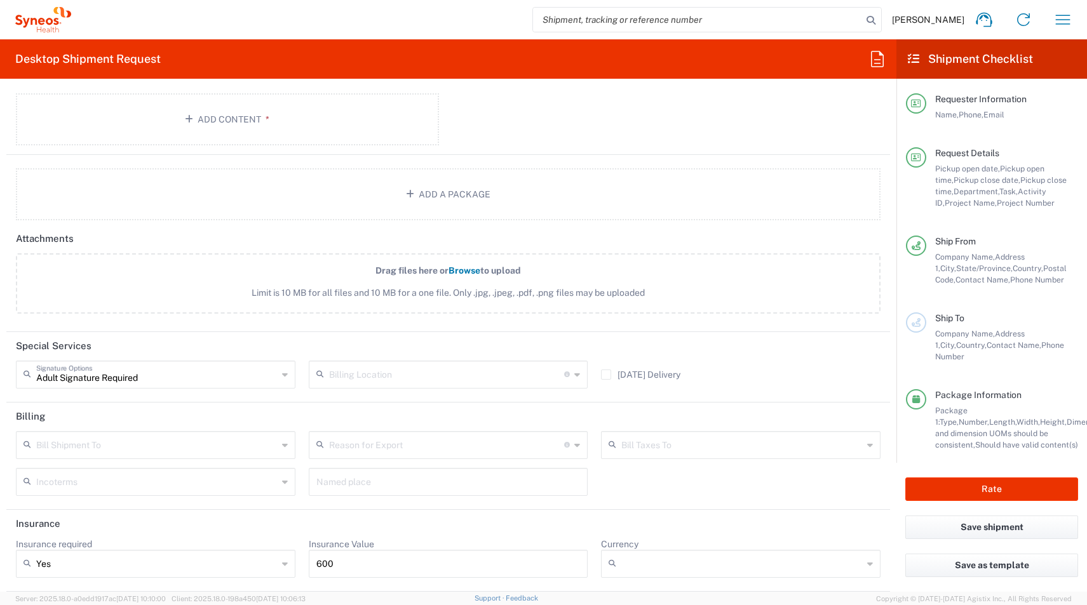
click at [734, 574] on div at bounding box center [740, 564] width 279 height 28
click at [713, 567] on input "Currency" at bounding box center [741, 564] width 241 height 20
click at [652, 534] on span "USD" at bounding box center [740, 539] width 277 height 20
type input "USD"
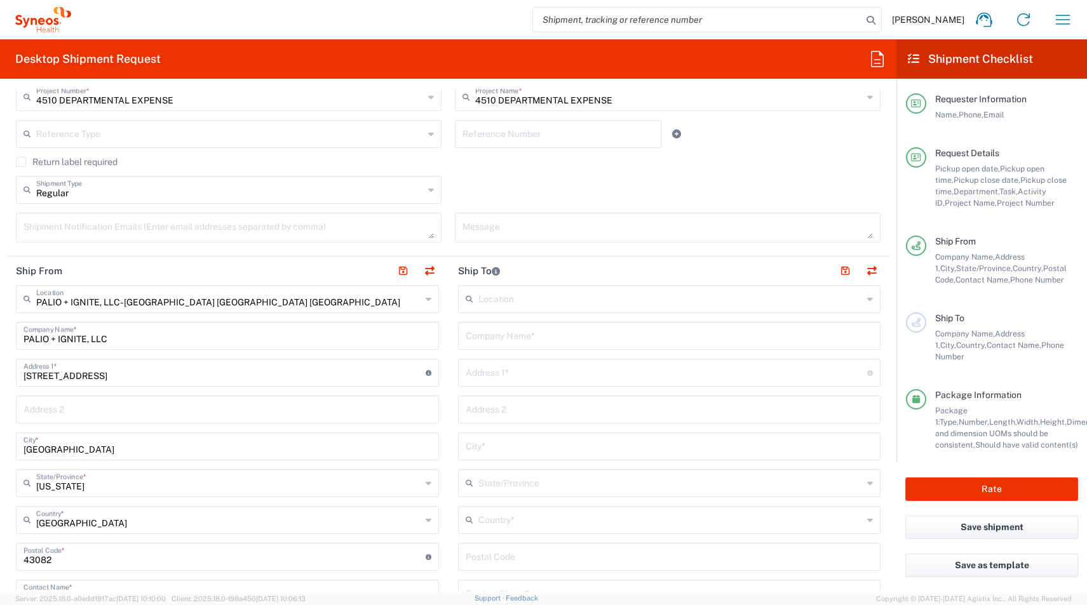
scroll to position [428, 0]
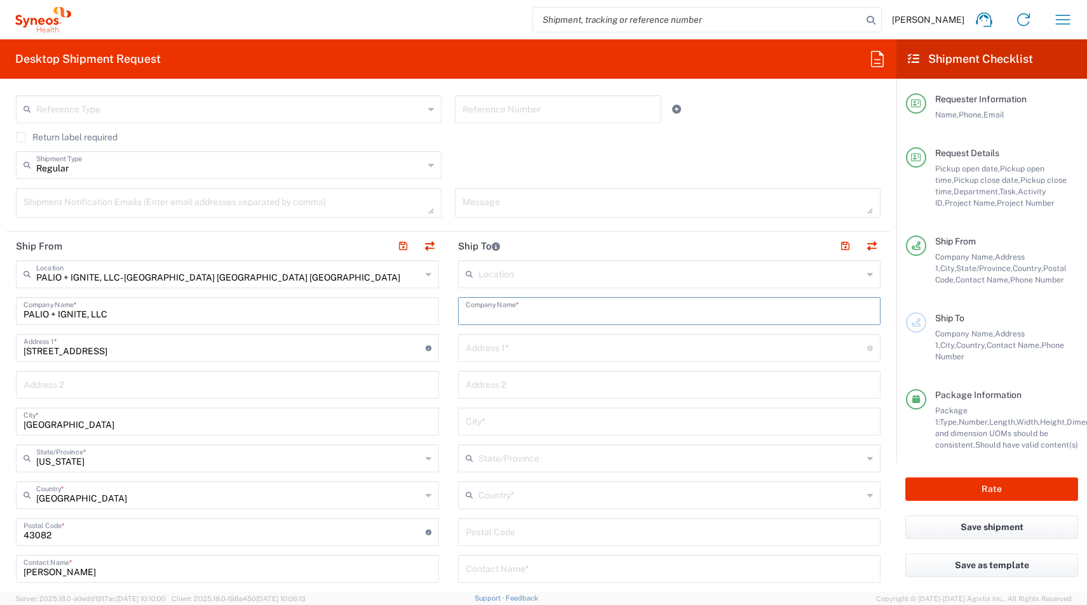
click at [506, 315] on input "text" at bounding box center [670, 310] width 408 height 22
paste input "[PERSON_NAME]"
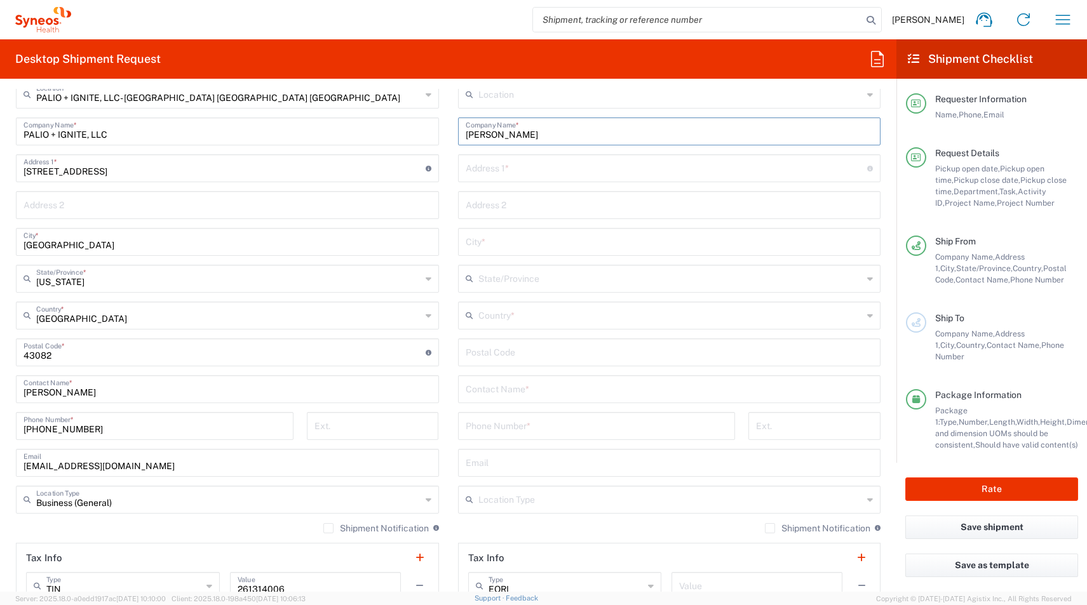
scroll to position [616, 0]
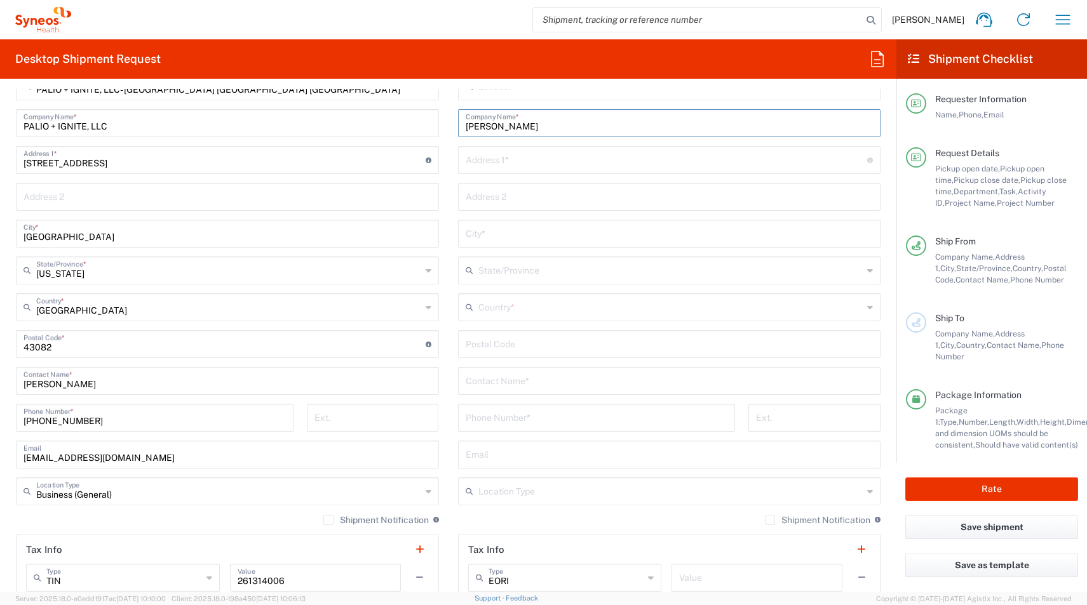
type input "[PERSON_NAME]"
click at [483, 386] on input "text" at bounding box center [670, 380] width 408 height 22
paste input "[PERSON_NAME]"
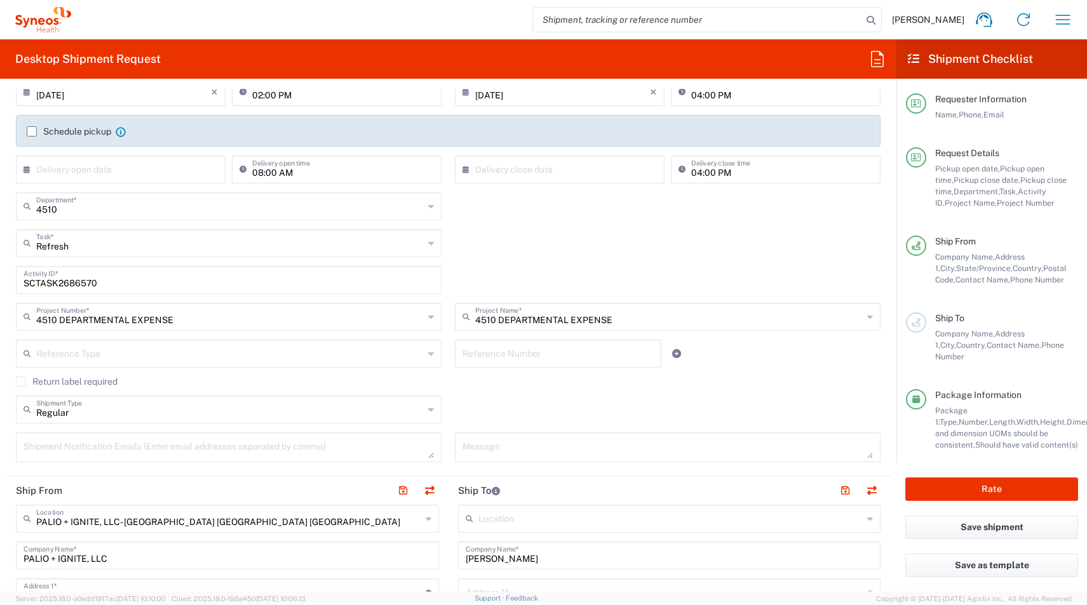
scroll to position [205, 0]
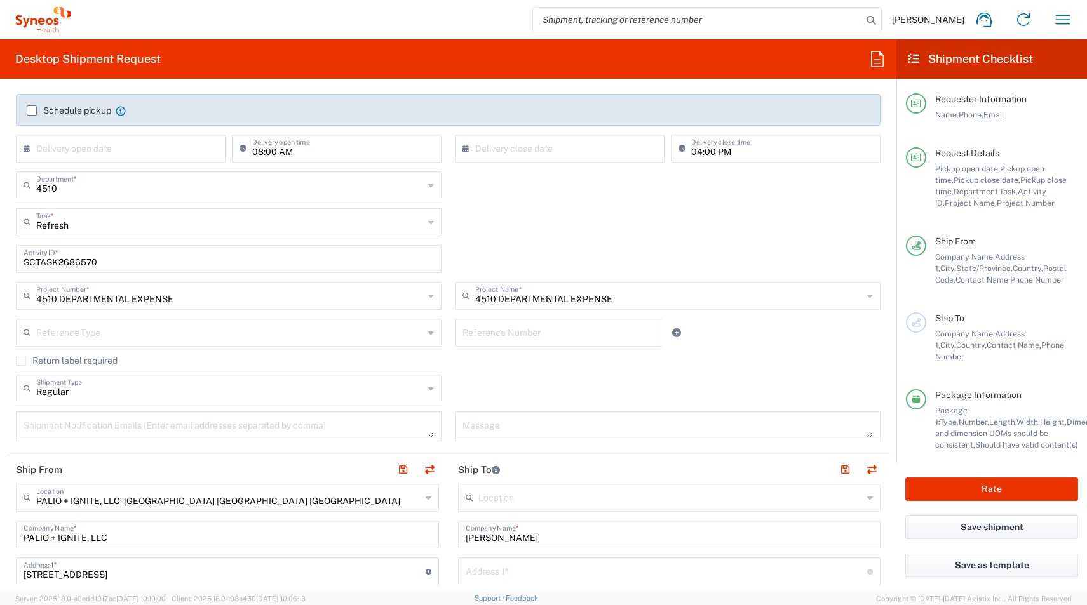
type input "[PERSON_NAME]"
click at [22, 361] on label "Return label required" at bounding box center [67, 361] width 102 height 10
click at [21, 361] on input "Return label required" at bounding box center [21, 361] width 0 height 0
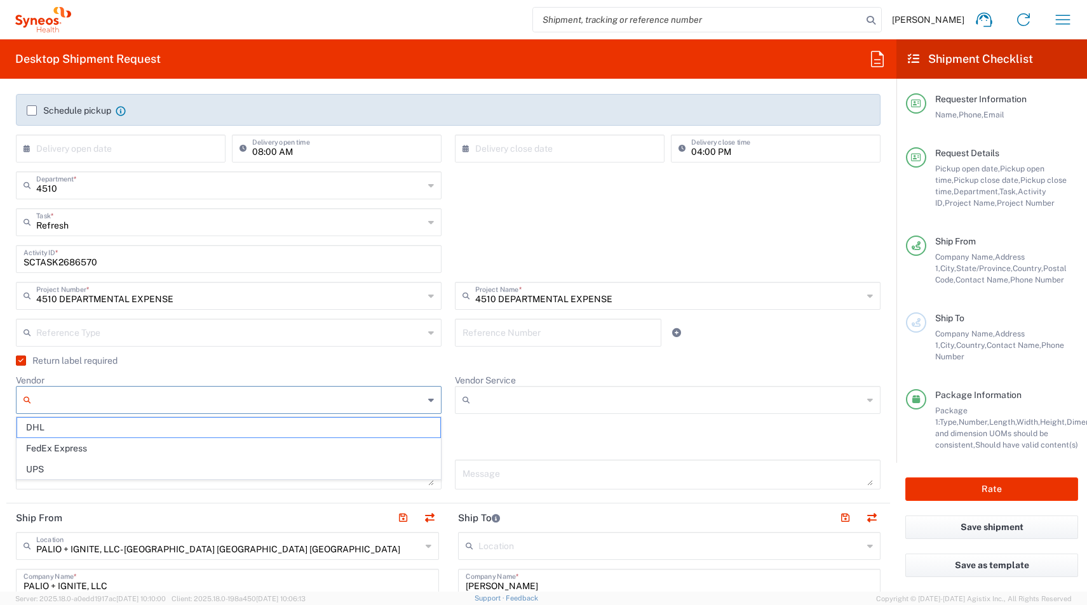
click at [59, 400] on input "Vendor" at bounding box center [229, 400] width 387 height 20
click at [54, 466] on span "UPS" at bounding box center [228, 470] width 423 height 20
type input "UPS"
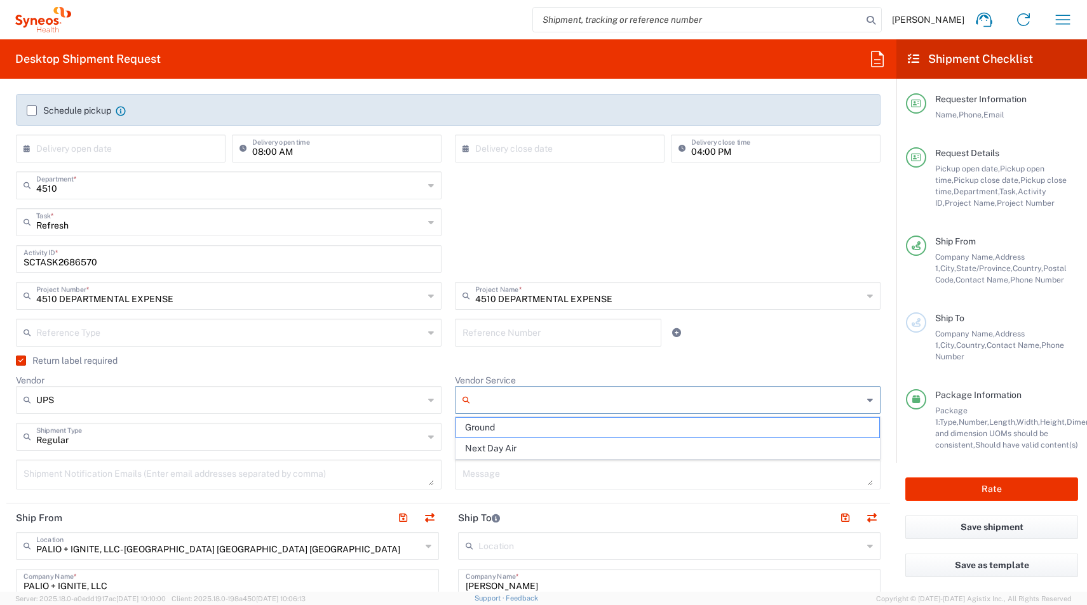
click at [516, 398] on input "Vendor Service" at bounding box center [668, 400] width 387 height 20
click at [485, 429] on span "Ground" at bounding box center [667, 428] width 423 height 20
type input "Ground"
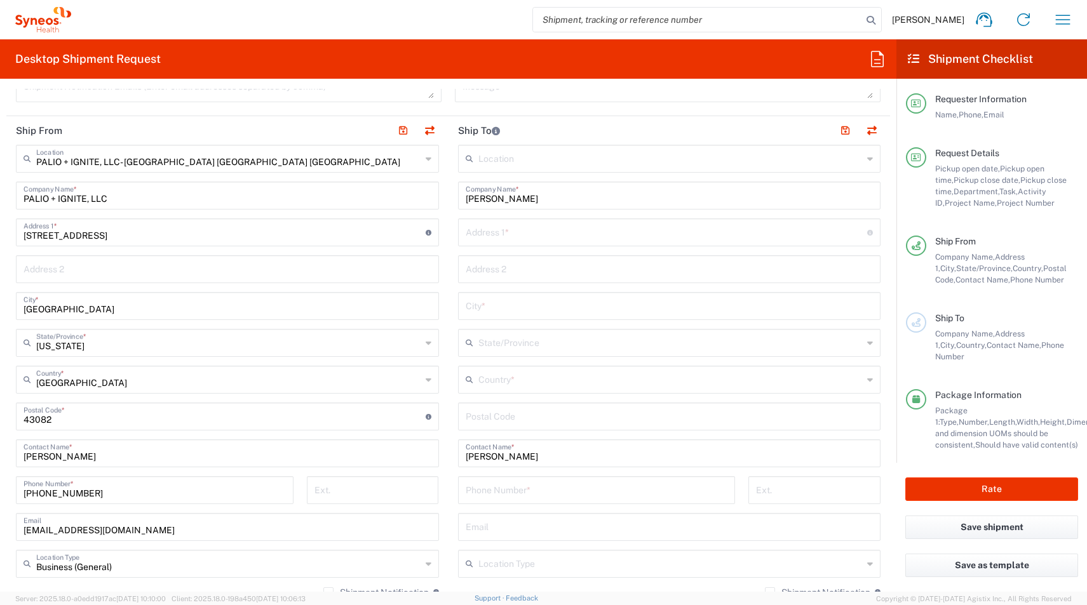
scroll to position [596, 0]
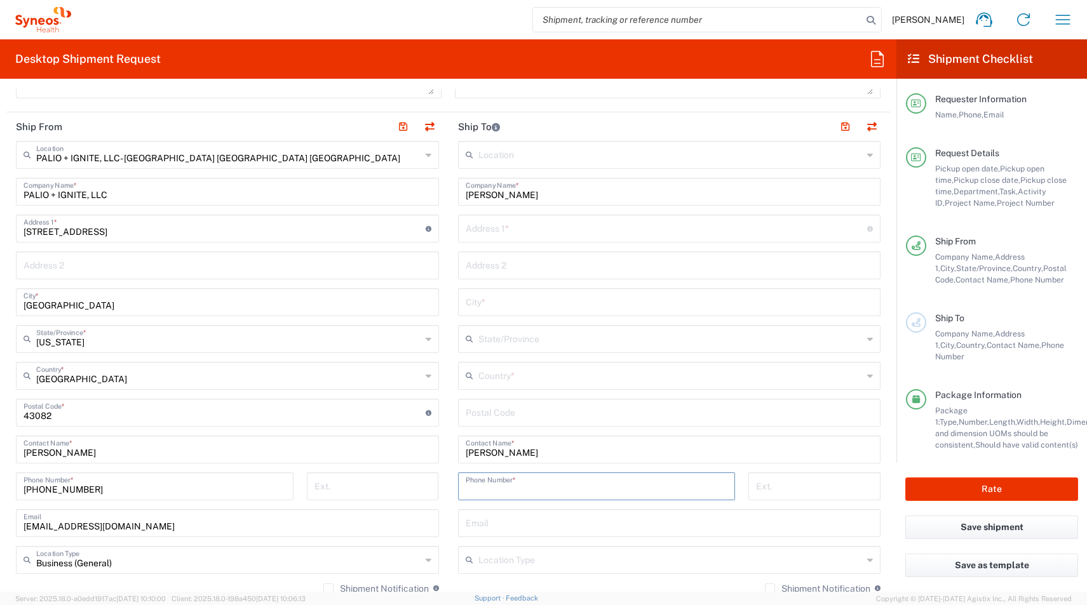
click at [487, 485] on input "tel" at bounding box center [597, 485] width 262 height 22
paste input "216.526.0674."
type input "216.526.0674"
click at [476, 413] on input "undefined" at bounding box center [670, 412] width 408 height 22
paste input "44011"
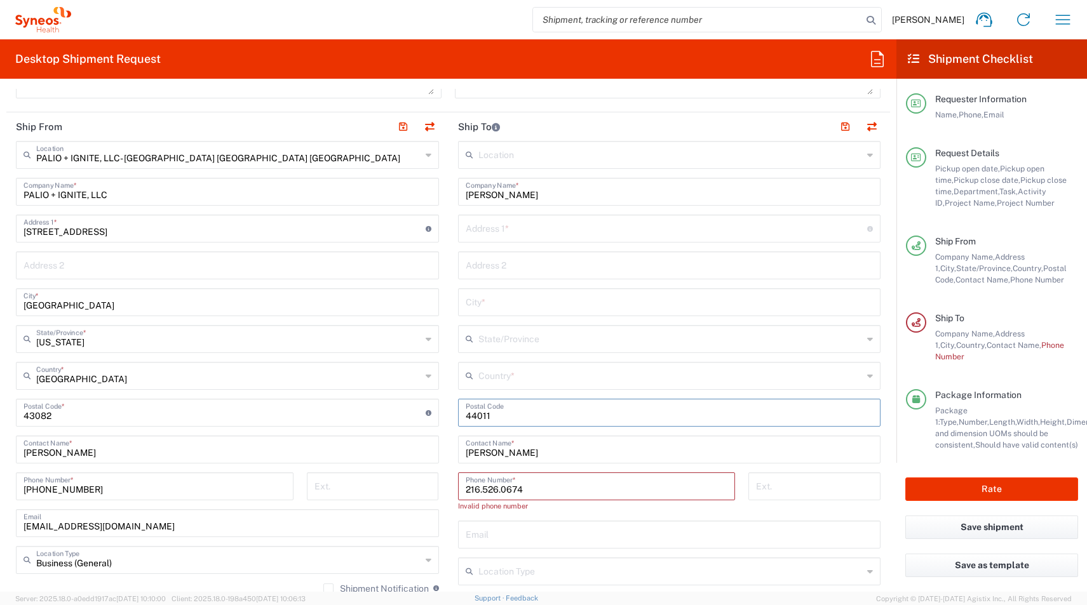
type input "44011"
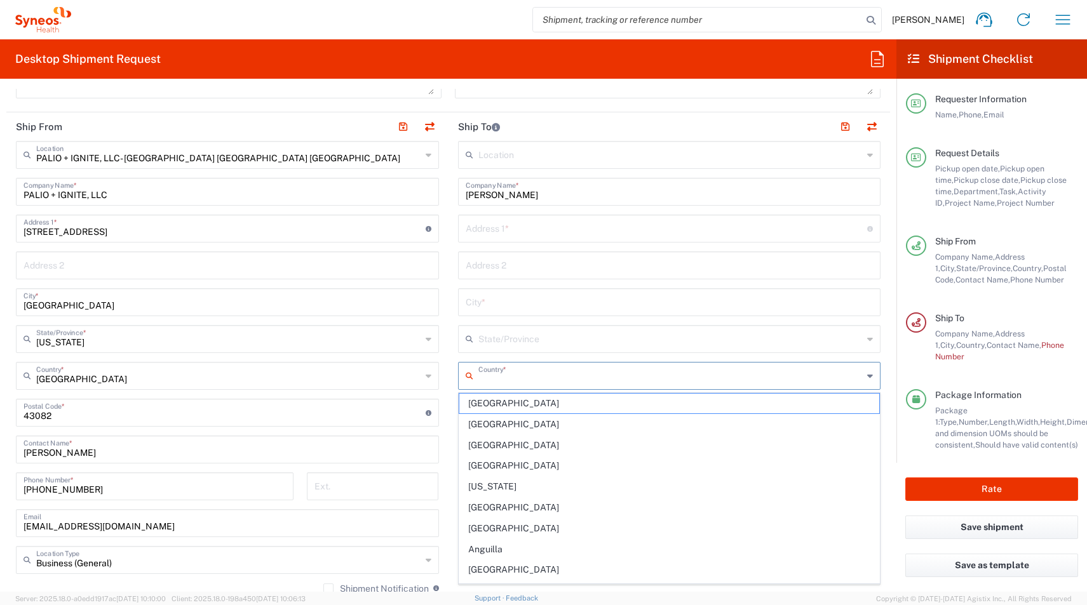
click at [487, 377] on input "text" at bounding box center [670, 375] width 385 height 22
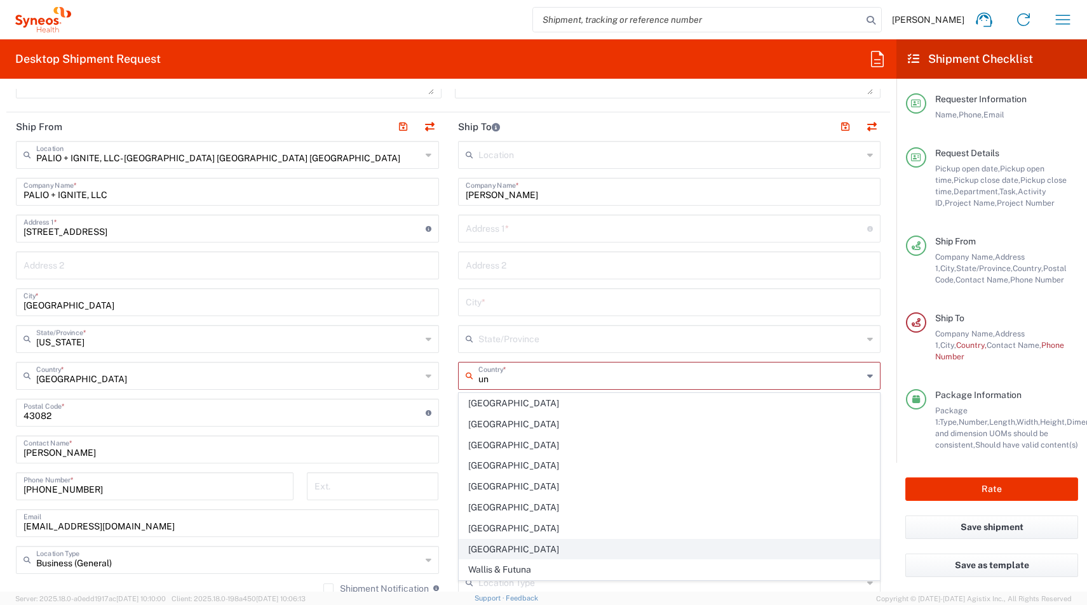
click at [483, 558] on span "[GEOGRAPHIC_DATA]" at bounding box center [669, 550] width 421 height 20
type input "[GEOGRAPHIC_DATA]"
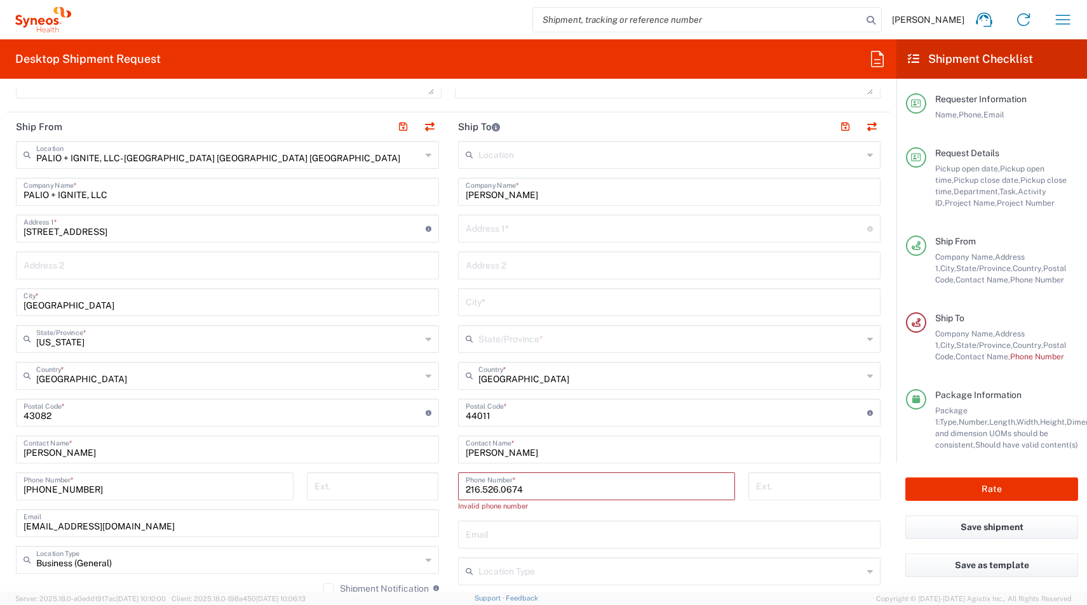
click at [494, 346] on input "text" at bounding box center [670, 338] width 385 height 22
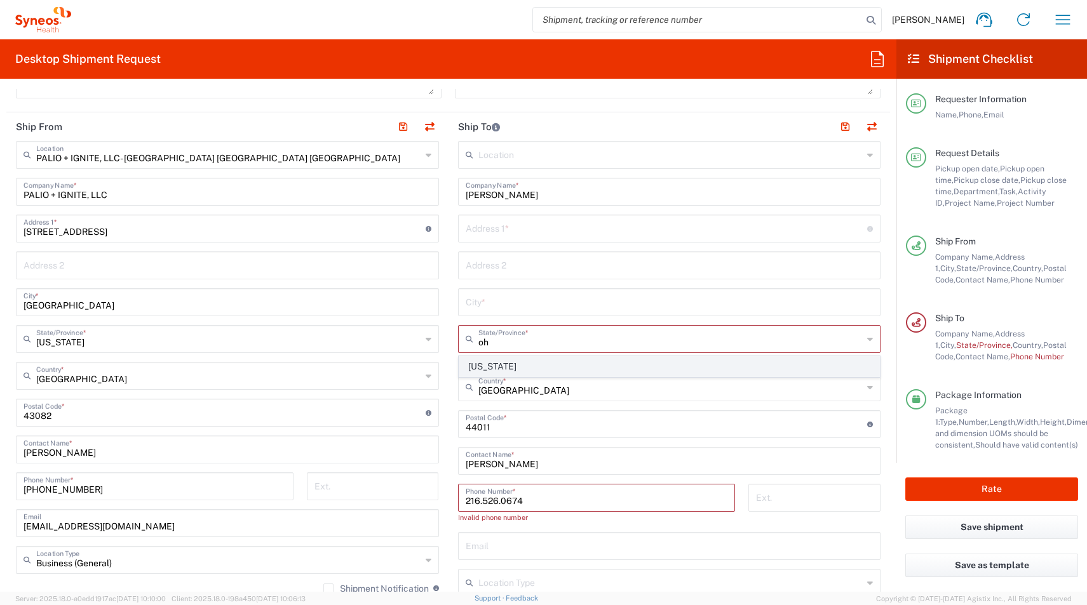
click at [481, 366] on span "[US_STATE]" at bounding box center [669, 367] width 421 height 20
type input "[US_STATE]"
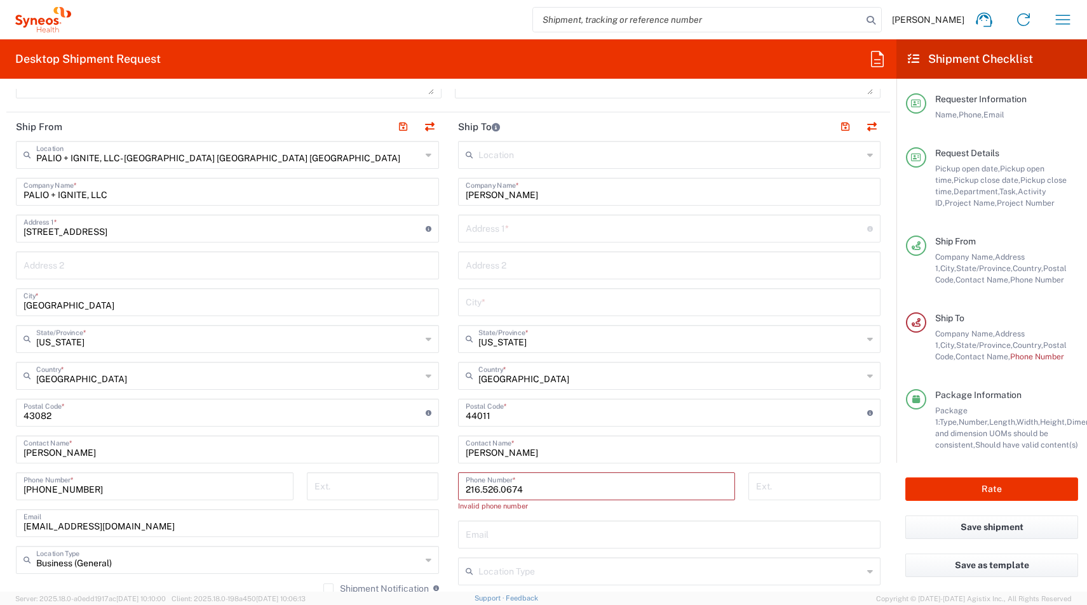
click at [478, 231] on input "text" at bounding box center [667, 228] width 402 height 22
paste input "[GEOGRAPHIC_DATA]"
type input "[GEOGRAPHIC_DATA]"
click at [481, 489] on input "216.526.0674" at bounding box center [597, 485] width 262 height 22
click at [501, 492] on input "216-526.0674" at bounding box center [597, 485] width 262 height 22
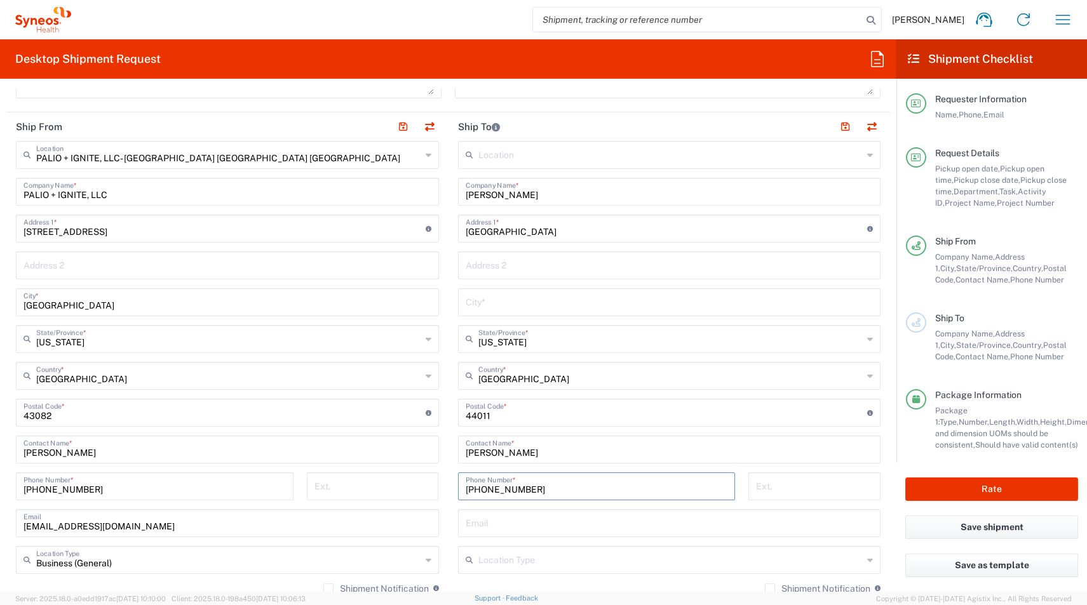
type input "[PHONE_NUMBER]"
click at [478, 299] on input "text" at bounding box center [670, 301] width 408 height 22
paste input "Avon"
type input "Avon"
click at [497, 522] on input "text" at bounding box center [670, 522] width 408 height 22
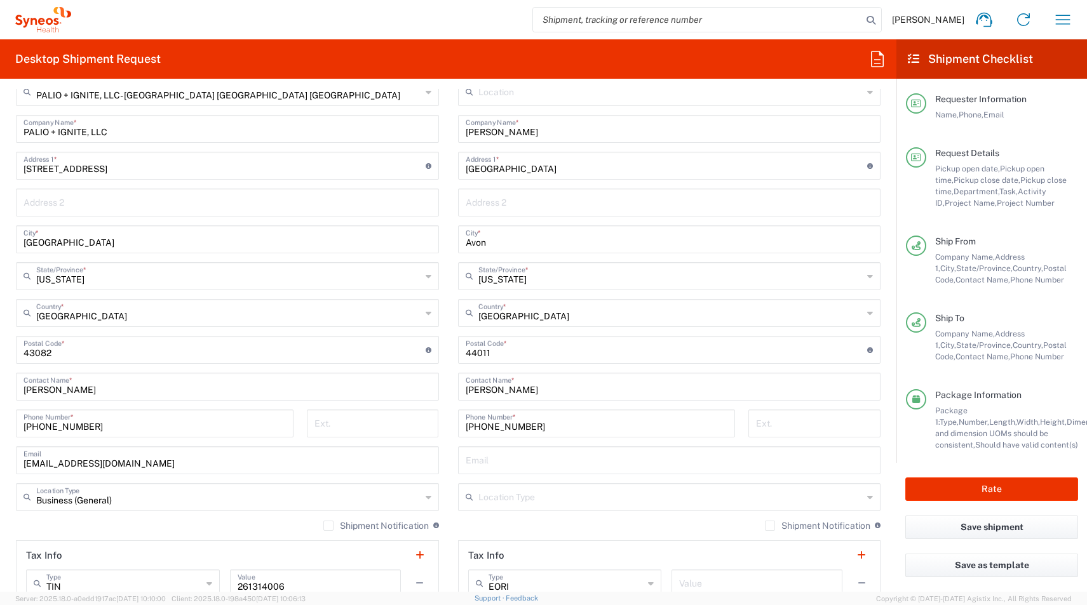
scroll to position [669, 0]
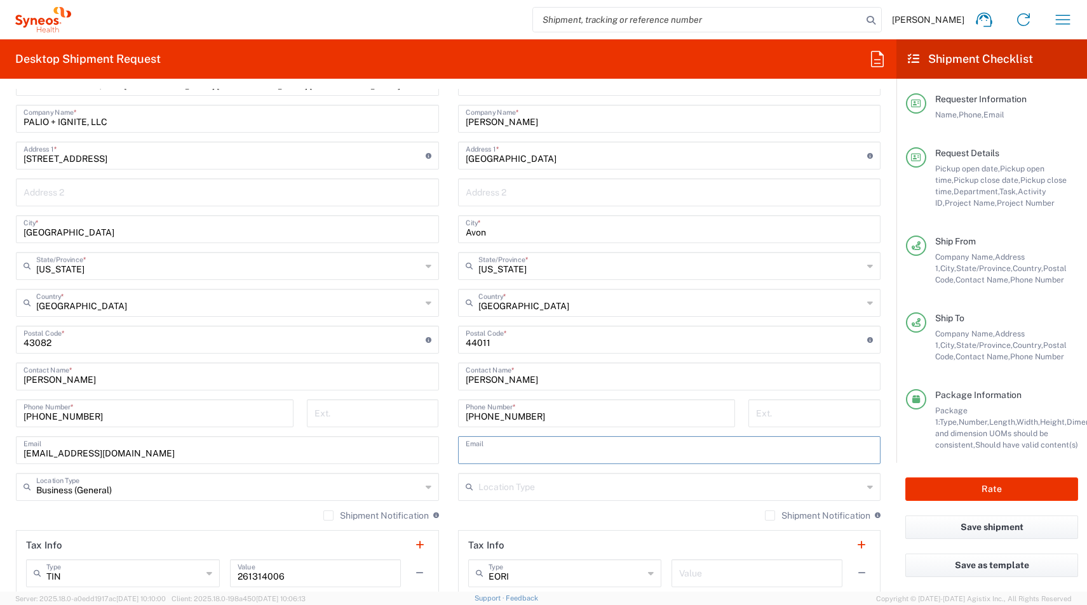
click at [480, 447] on input "text" at bounding box center [670, 449] width 408 height 22
paste input "mailto:[PERSON_NAME][EMAIL_ADDRESS][DOMAIN_NAME]"
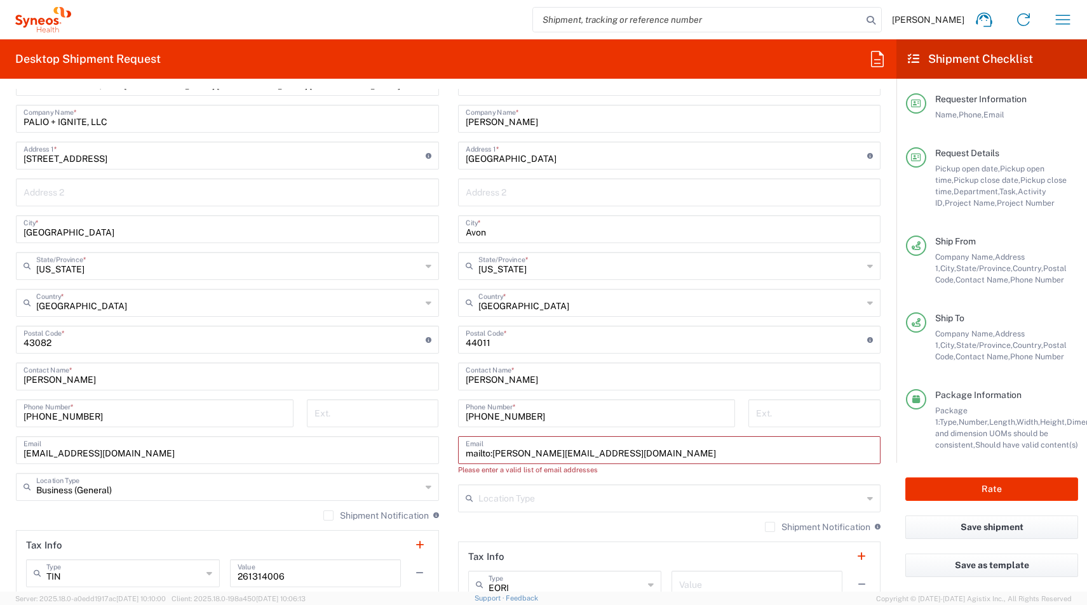
click at [656, 451] on input "mailto:[PERSON_NAME][EMAIL_ADDRESS][DOMAIN_NAME]" at bounding box center [670, 449] width 408 height 22
drag, startPoint x: 491, startPoint y: 456, endPoint x: 419, endPoint y: 445, distance: 73.2
click at [419, 445] on div "Ship From PALIO + IGNITE, LLC- [GEOGRAPHIC_DATA] [GEOGRAPHIC_DATA] [GEOGRAPHIC_…" at bounding box center [448, 328] width 884 height 579
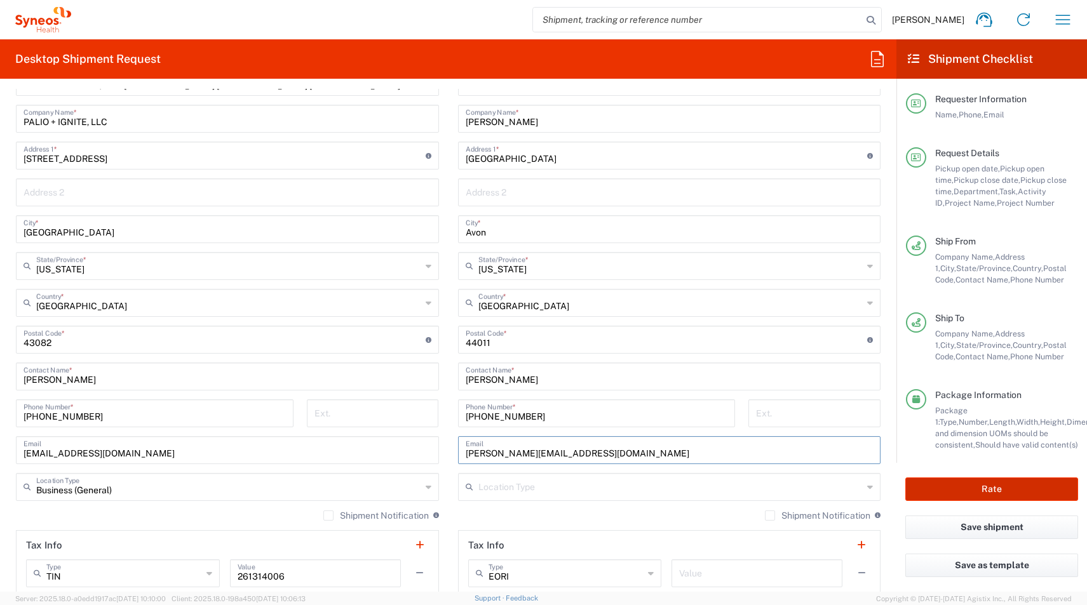
type input "[PERSON_NAME][EMAIL_ADDRESS][DOMAIN_NAME]"
click at [1014, 494] on button "Rate" at bounding box center [991, 490] width 173 height 24
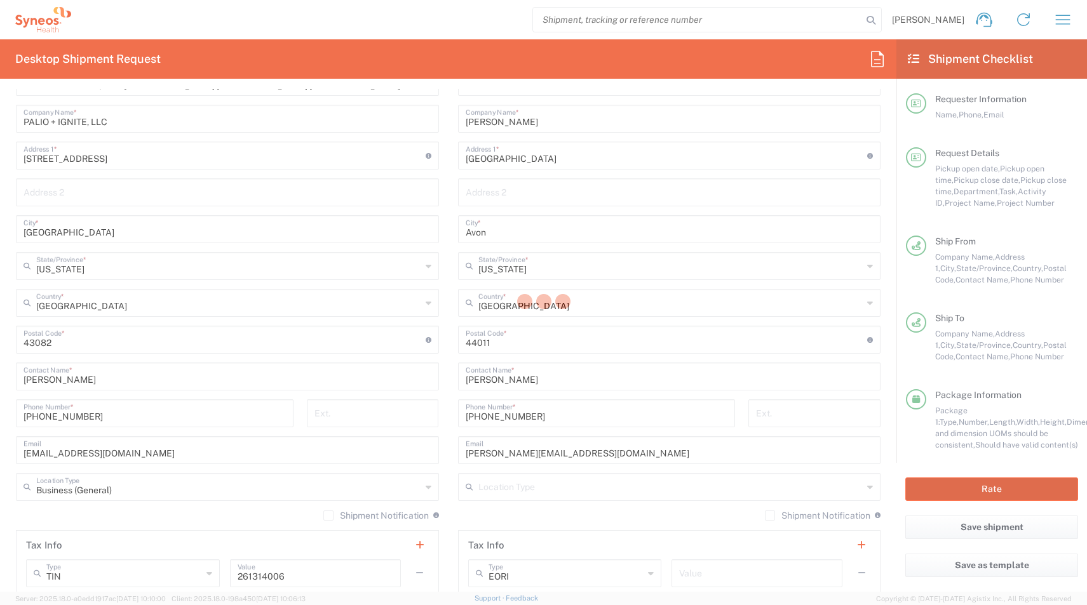
type input "4510 DEPARTMENTAL EXPENSE"
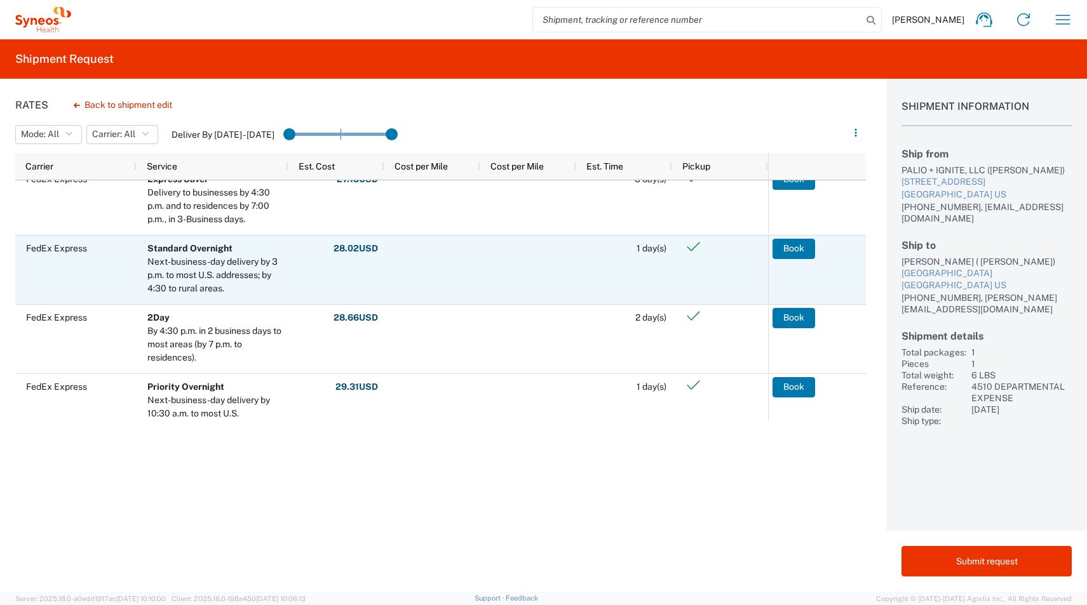
scroll to position [90, 0]
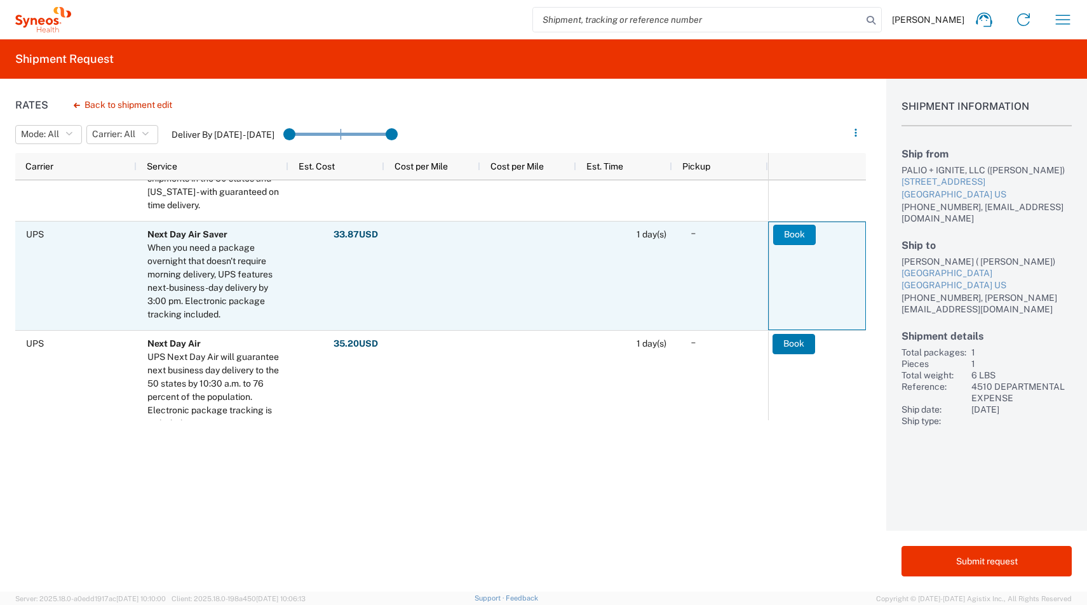
click at [790, 241] on button "Book" at bounding box center [794, 235] width 43 height 20
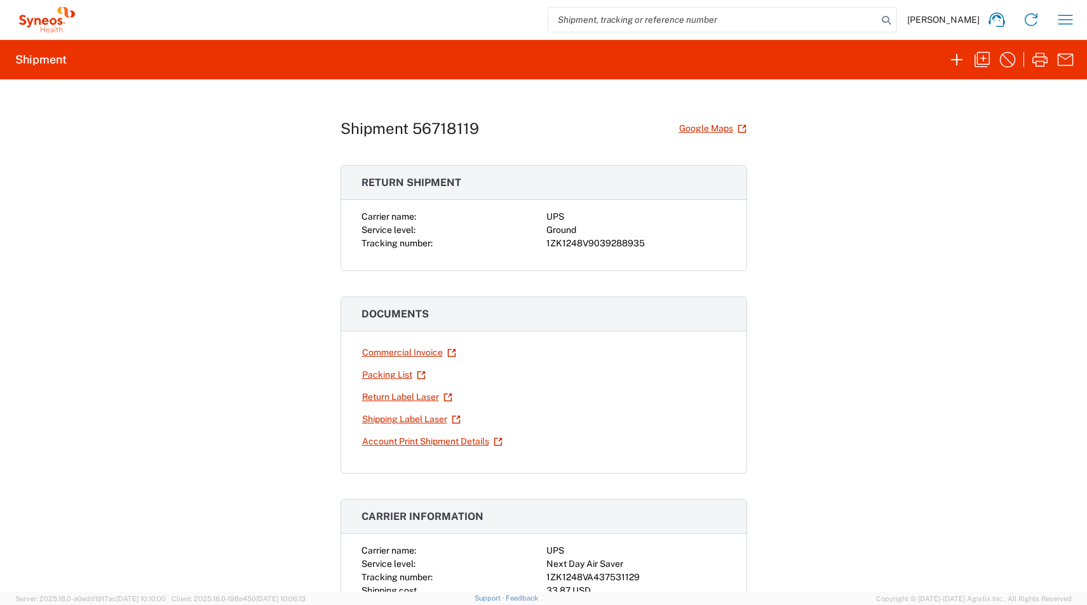
click at [275, 278] on div "Shipment 56718119 Google Maps Return shipment Carrier name: UPS Service level: …" at bounding box center [543, 335] width 1087 height 513
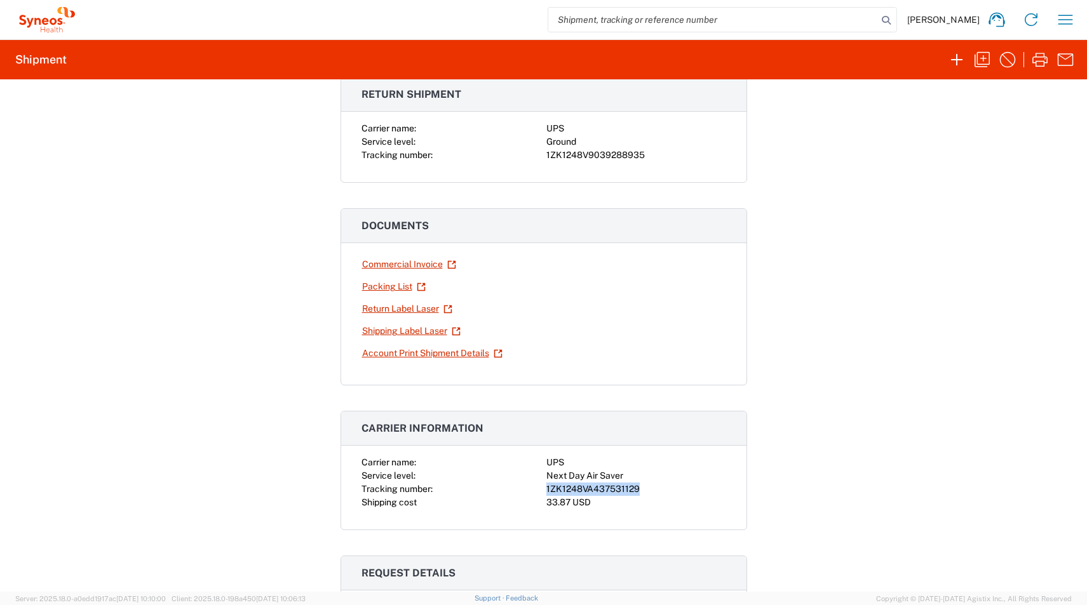
drag, startPoint x: 640, startPoint y: 491, endPoint x: 539, endPoint y: 492, distance: 100.4
click at [539, 492] on div "Carrier name: UPS Service level: Next Day Air Saver Tracking number: 1ZK1248VA4…" at bounding box center [543, 482] width 365 height 53
copy div "1ZK1248VA437531129"
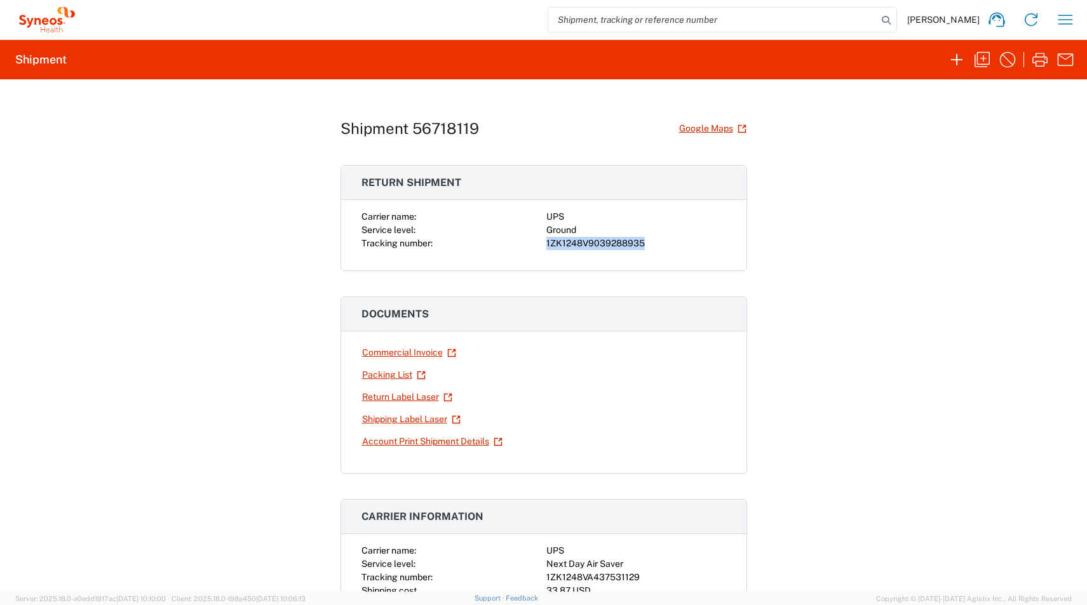
drag, startPoint x: 648, startPoint y: 243, endPoint x: 527, endPoint y: 245, distance: 121.3
click at [527, 245] on div "Carrier name: UPS Service level: Ground Tracking number: 1ZK1248V9039288935" at bounding box center [543, 230] width 365 height 40
copy div "1ZK1248V9039288935"
click at [394, 414] on link "Shipping Label Laser" at bounding box center [411, 419] width 100 height 22
click at [373, 393] on link "Return Label Laser" at bounding box center [406, 397] width 91 height 22
